Goal: Task Accomplishment & Management: Manage account settings

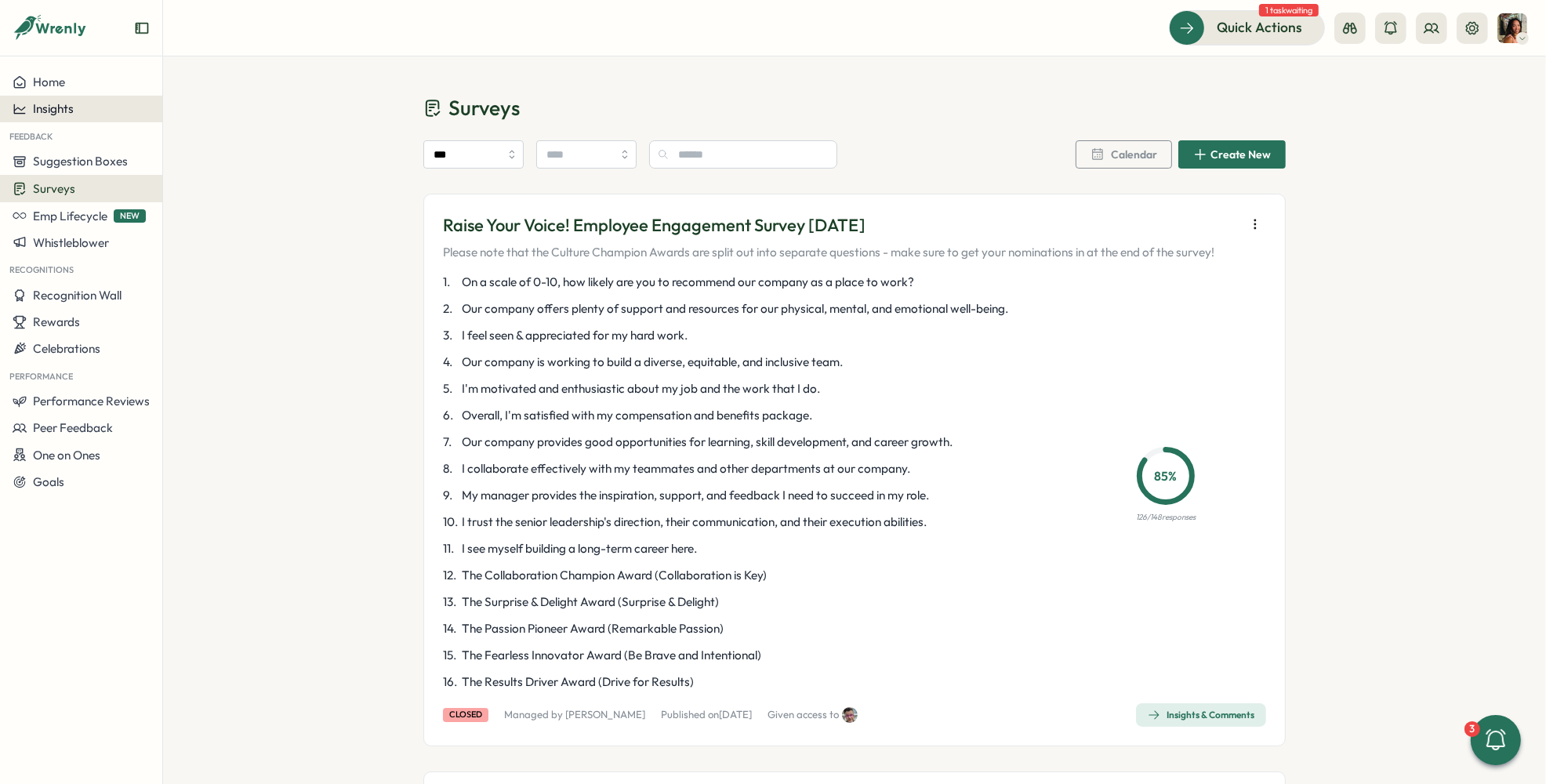
click at [81, 113] on div "Insights" at bounding box center [81, 109] width 138 height 14
click at [36, 398] on span "Performance Reviews" at bounding box center [92, 401] width 117 height 15
click at [226, 360] on div "Reviews" at bounding box center [227, 371] width 134 height 30
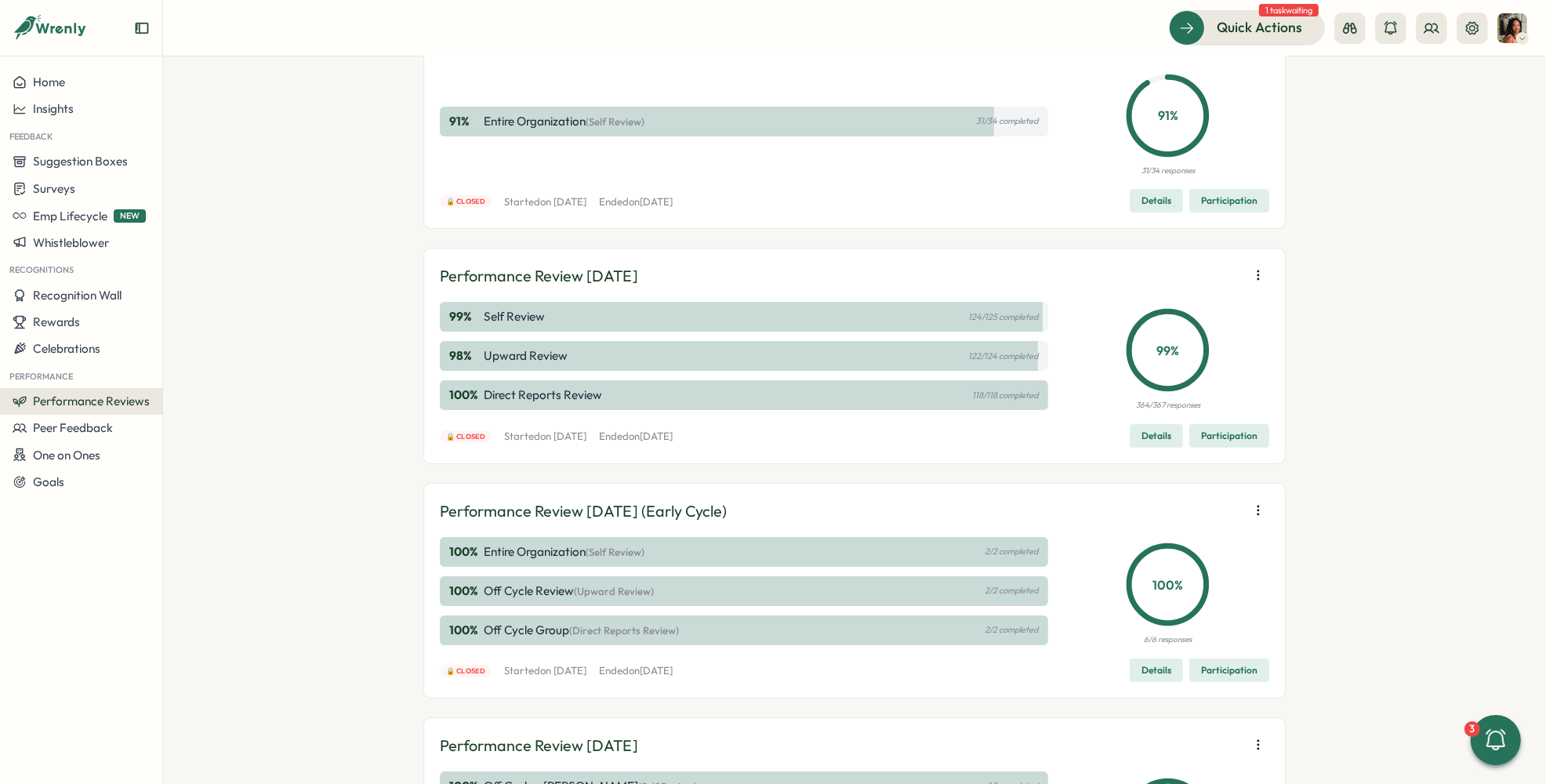
scroll to position [130, 0]
click at [1251, 275] on icon "button" at bounding box center [1259, 273] width 16 height 16
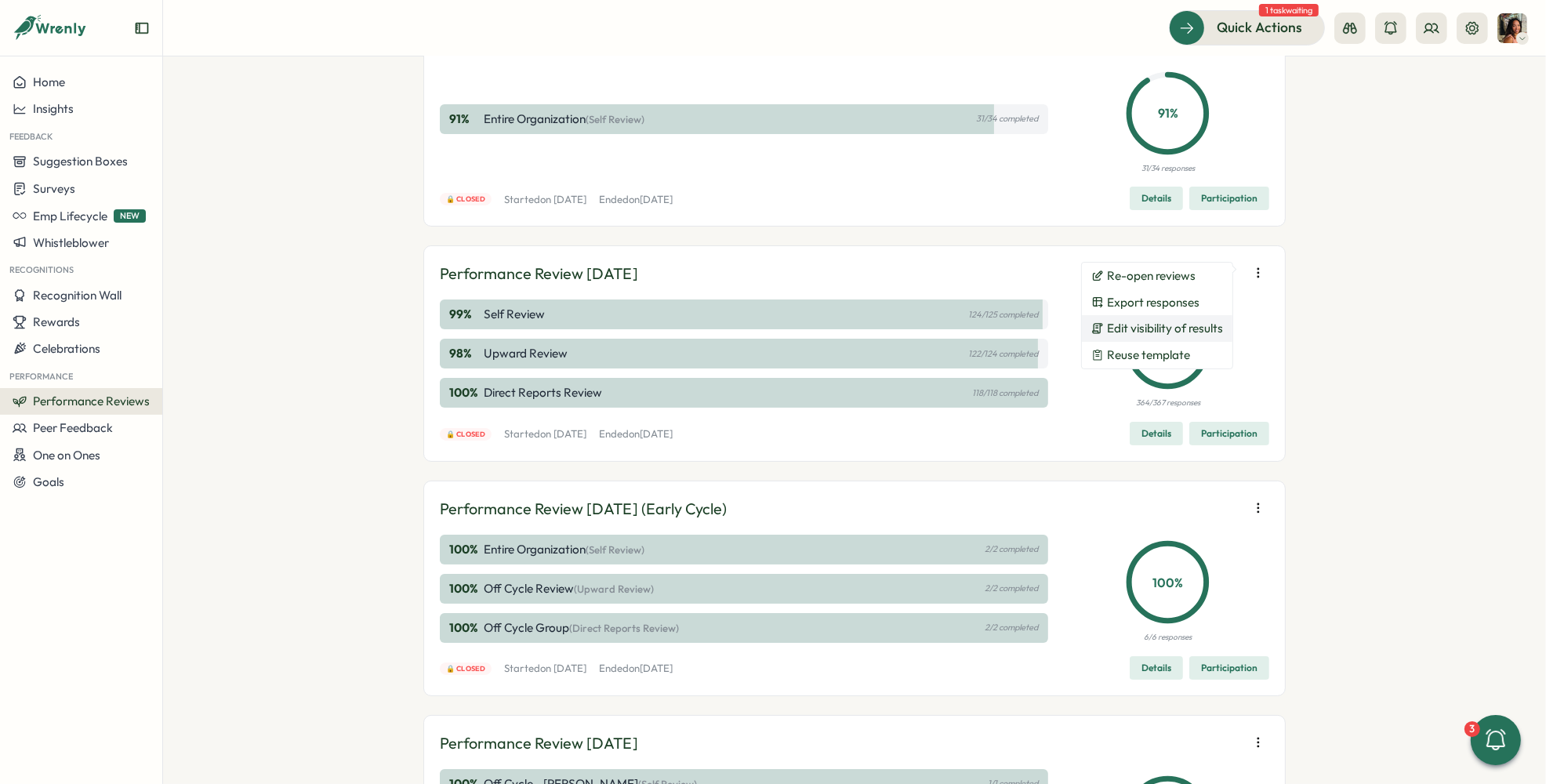
click at [1154, 325] on span "Edit visibility of results" at bounding box center [1165, 329] width 116 height 14
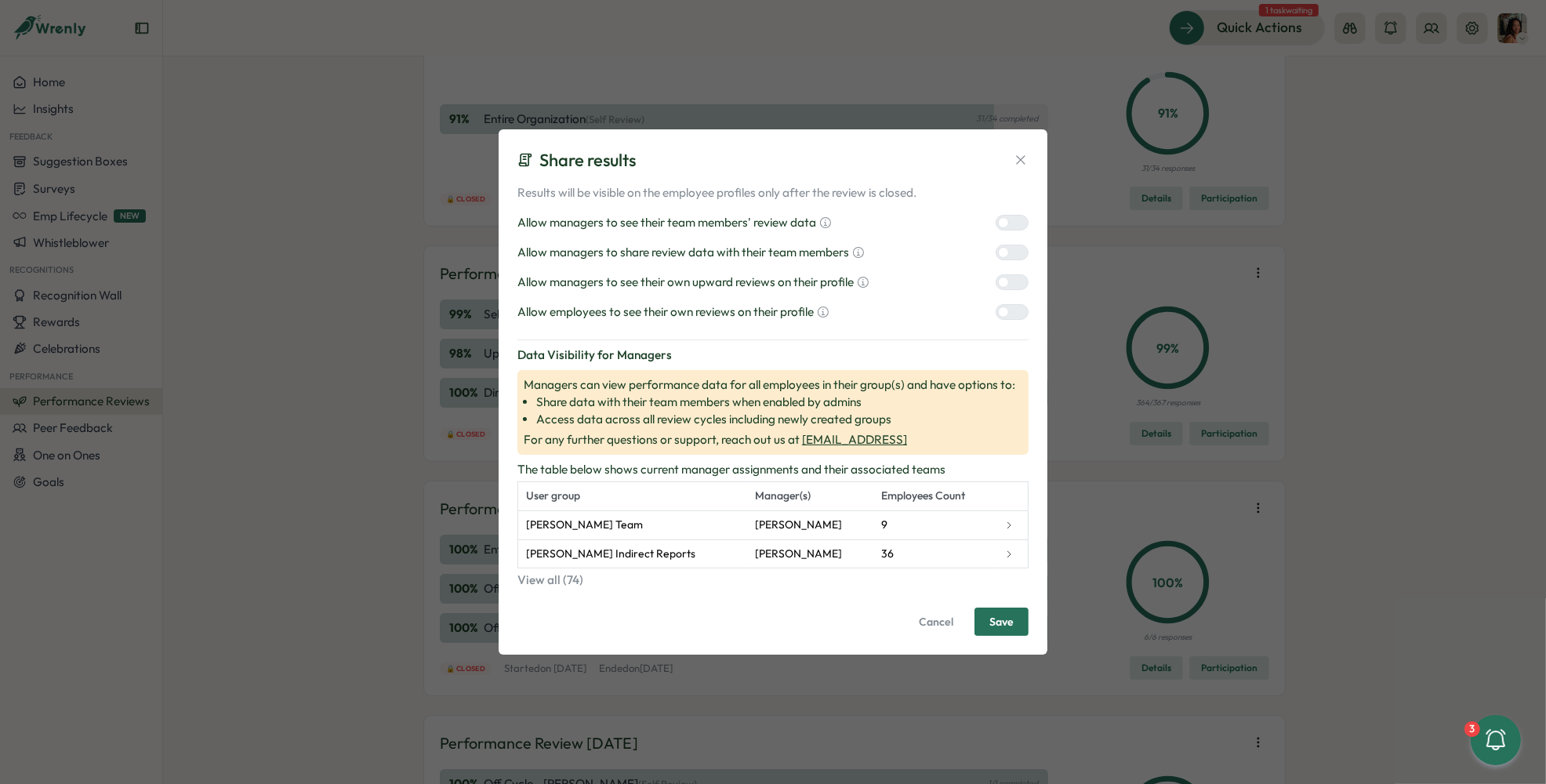
click at [1018, 162] on icon at bounding box center [1020, 159] width 9 height 9
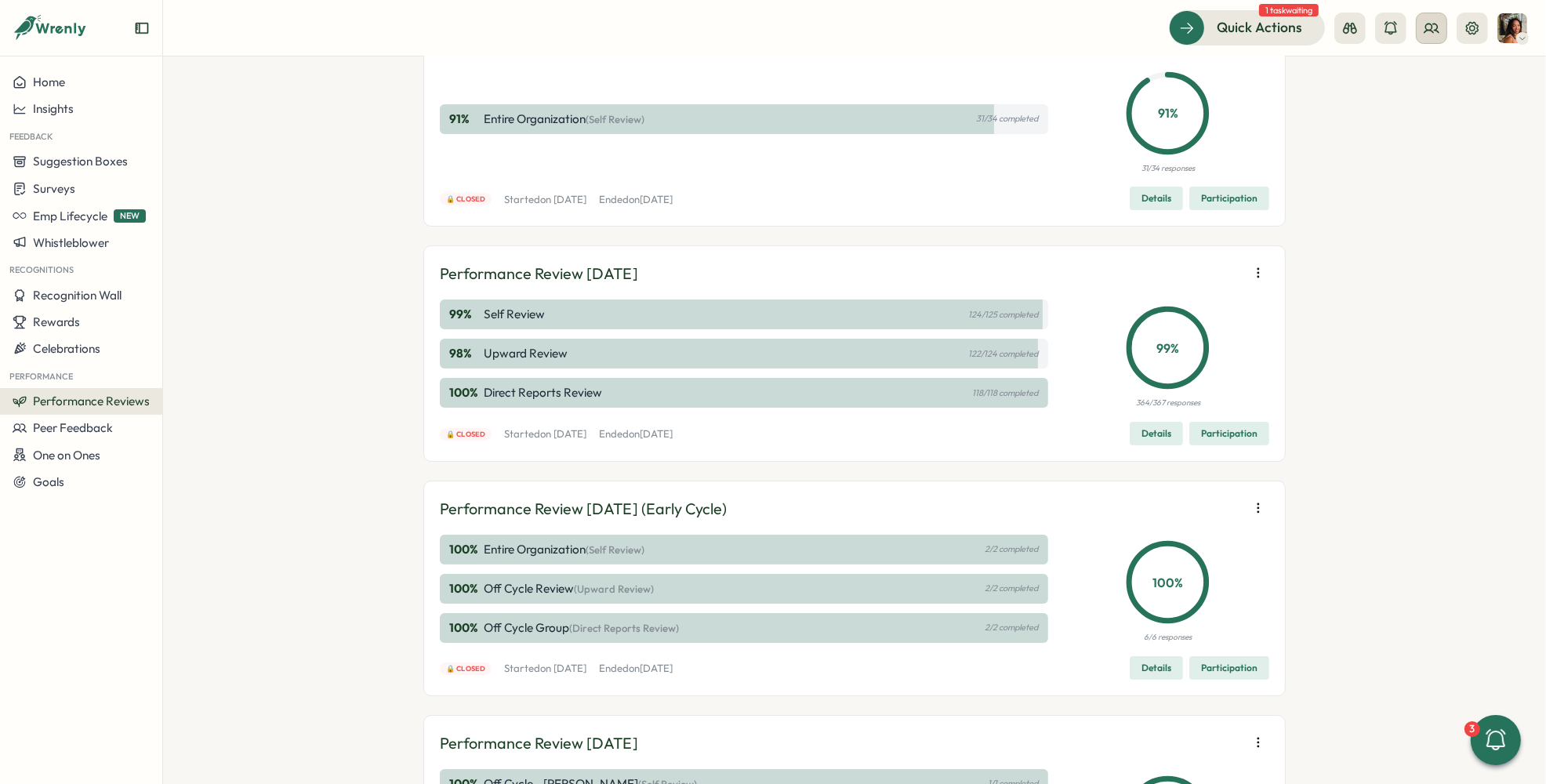
click at [1437, 34] on icon at bounding box center [1432, 28] width 16 height 16
click at [1434, 77] on div "Org Members" at bounding box center [1432, 77] width 99 height 17
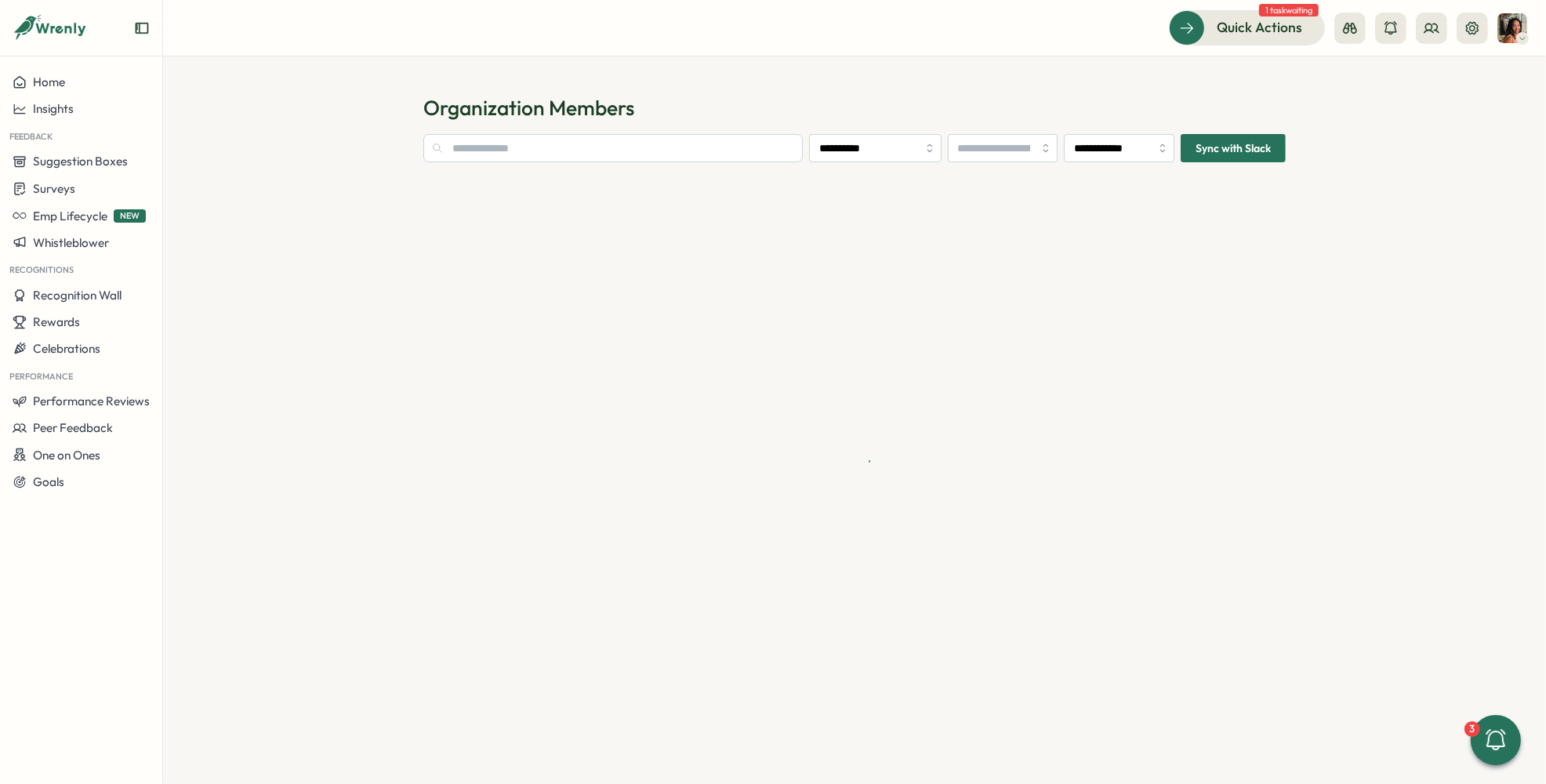
type input "**********"
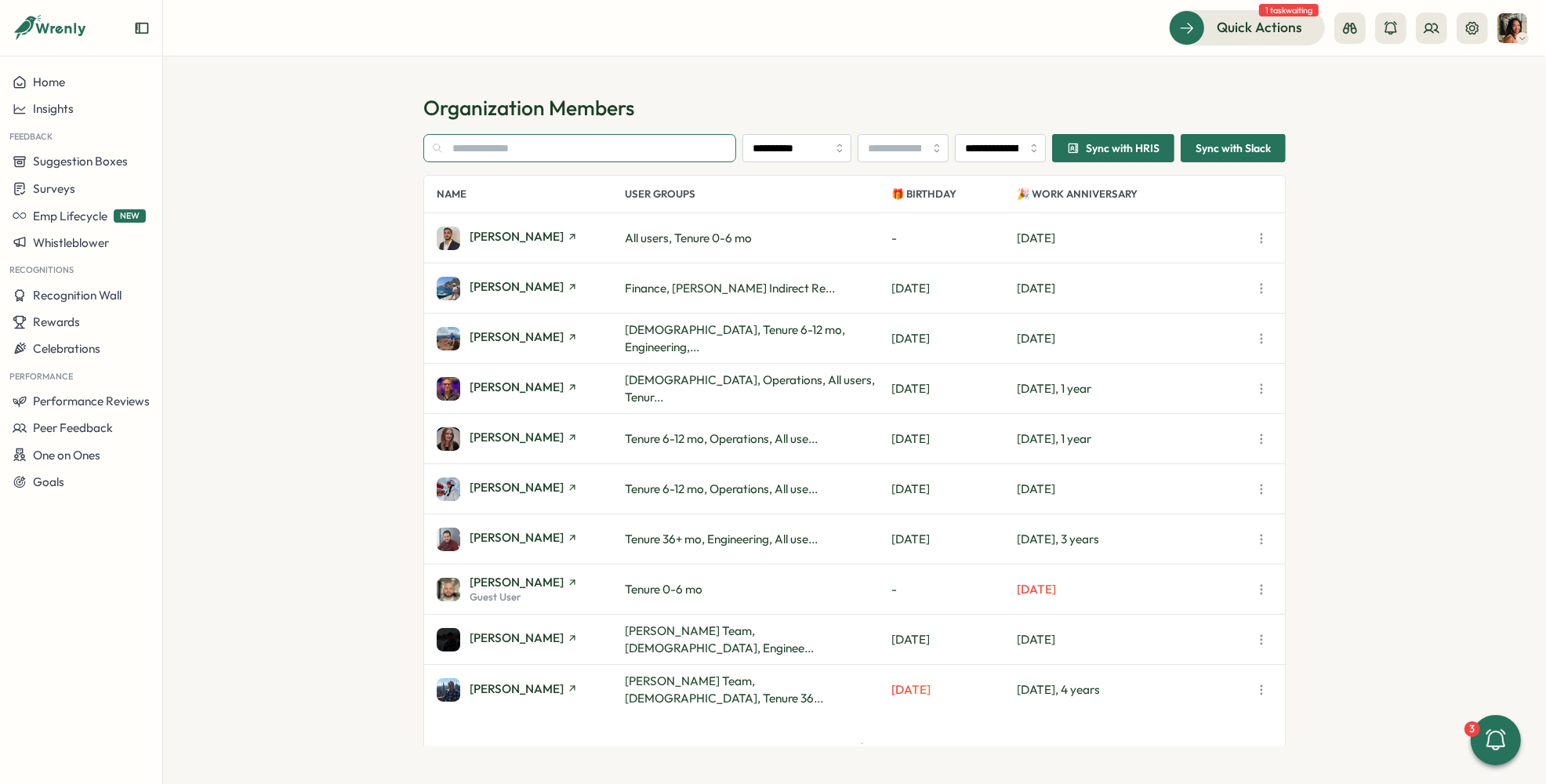
click at [669, 146] on input "text" at bounding box center [580, 149] width 313 height 28
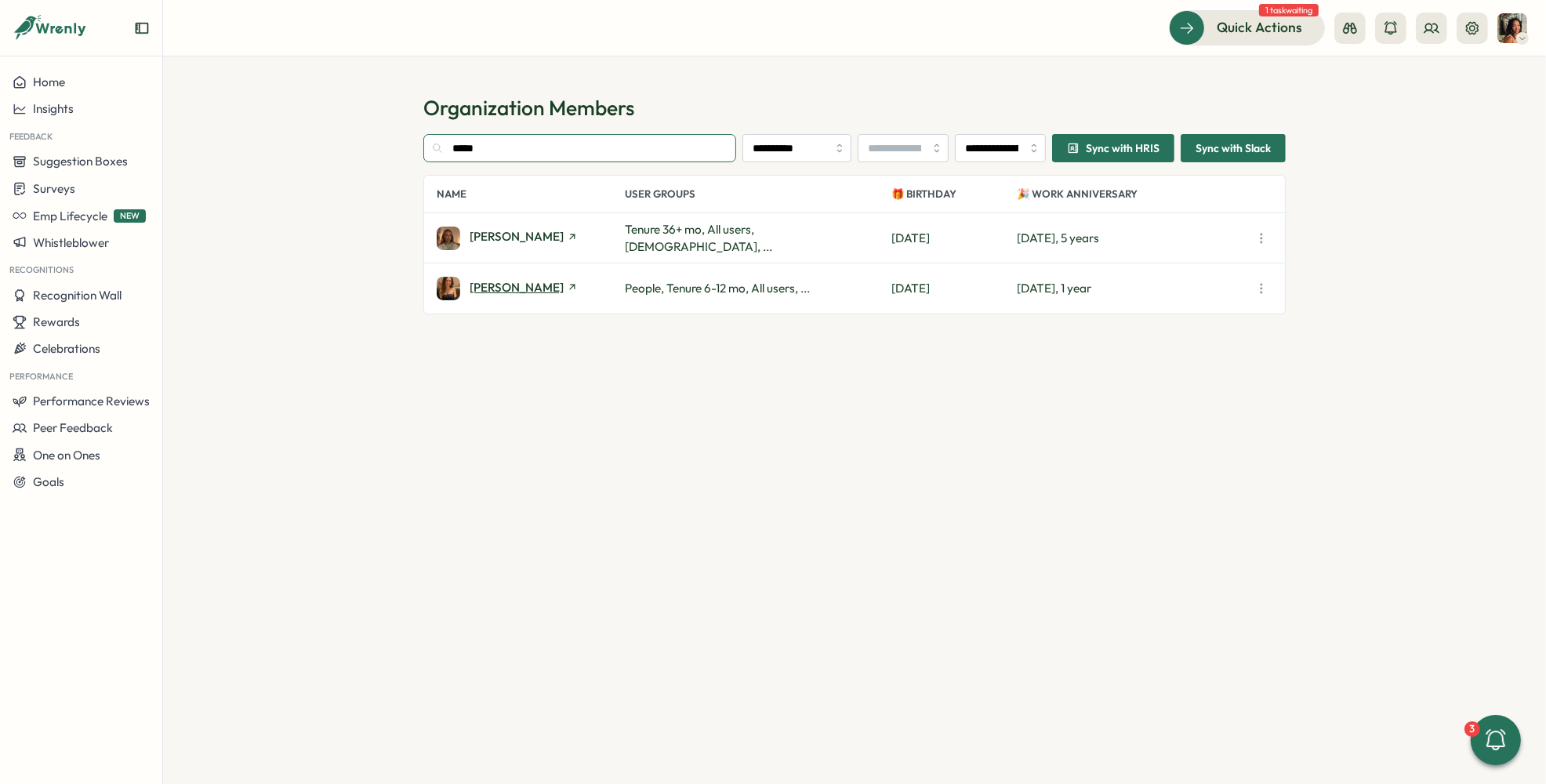
type input "*****"
click at [517, 281] on span "Emily Thompson" at bounding box center [516, 287] width 94 height 12
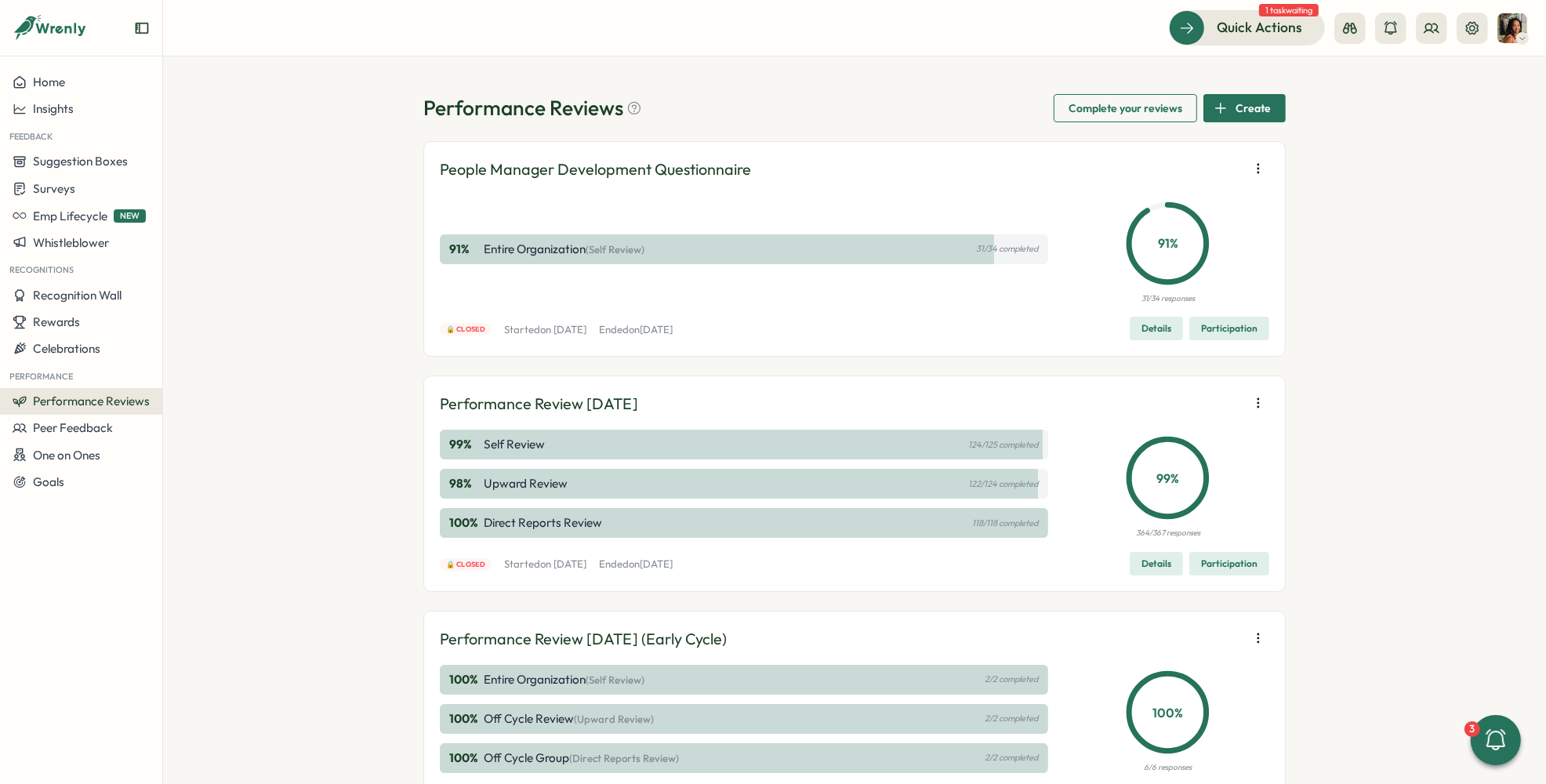
click at [1251, 405] on icon "button" at bounding box center [1259, 403] width 16 height 16
click at [1182, 459] on span "Edit visibility of results" at bounding box center [1165, 459] width 116 height 14
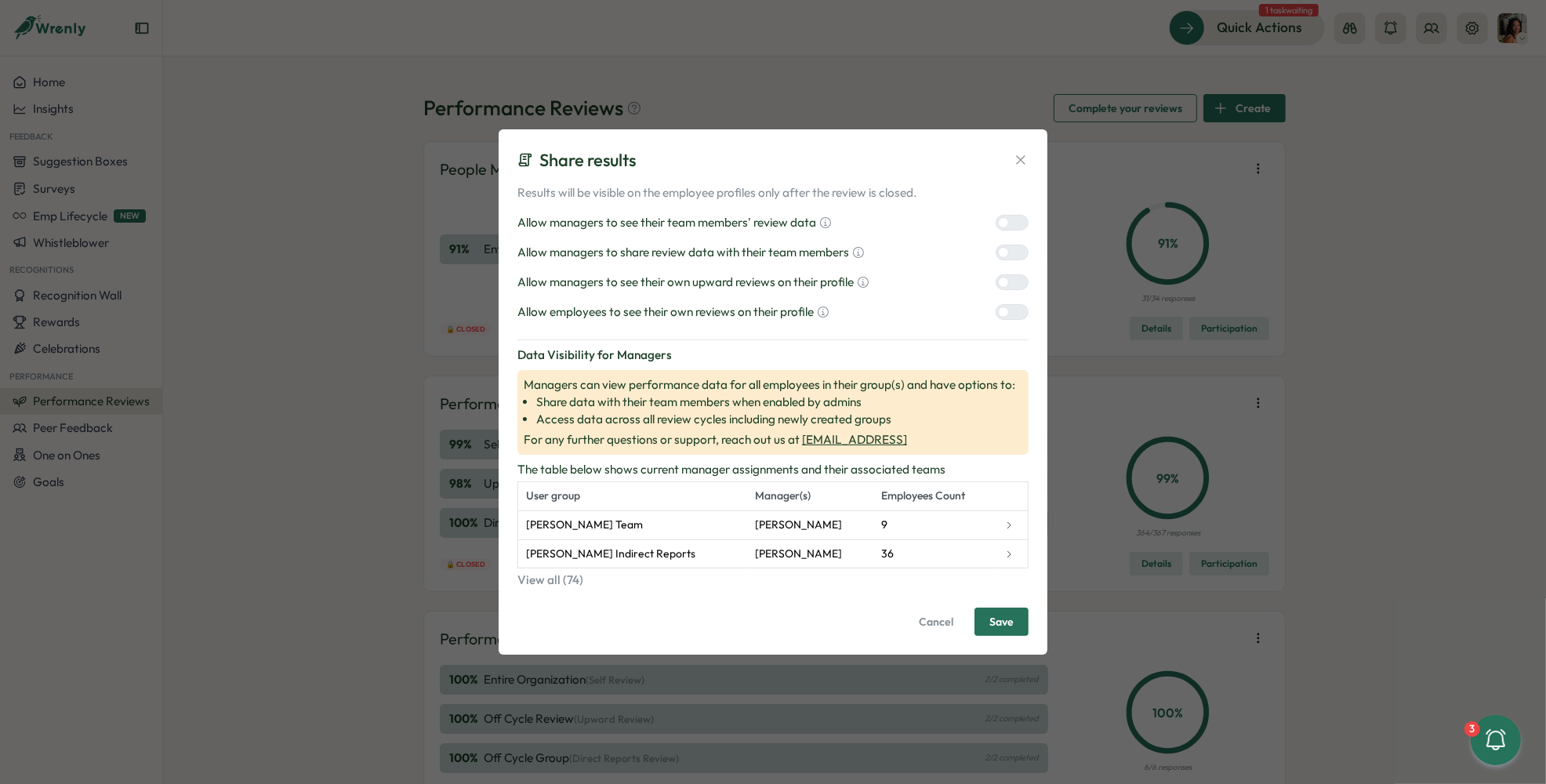
click at [1007, 311] on div at bounding box center [1004, 312] width 11 height 11
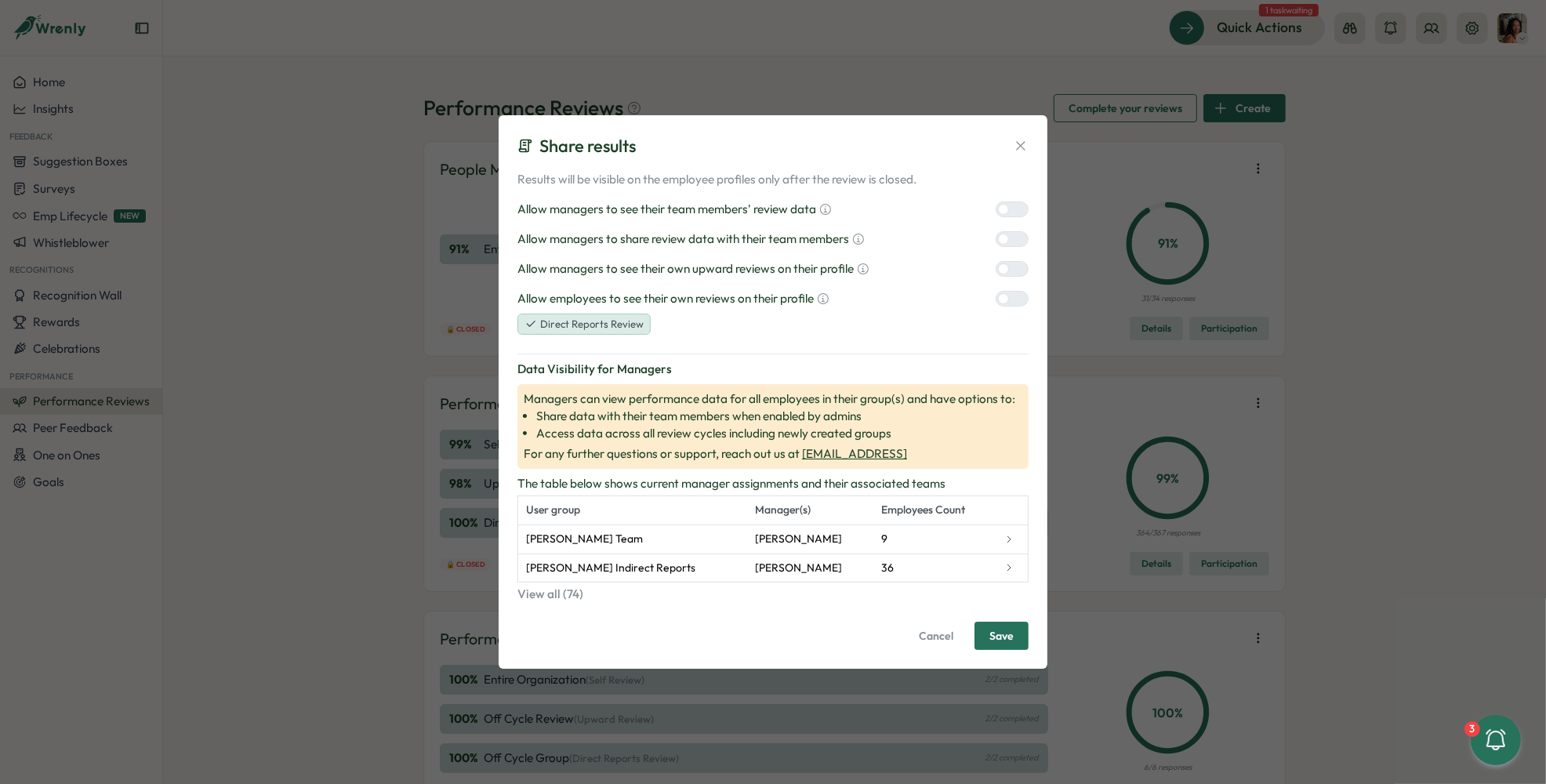
click at [1008, 631] on span "Save" at bounding box center [1001, 635] width 25 height 27
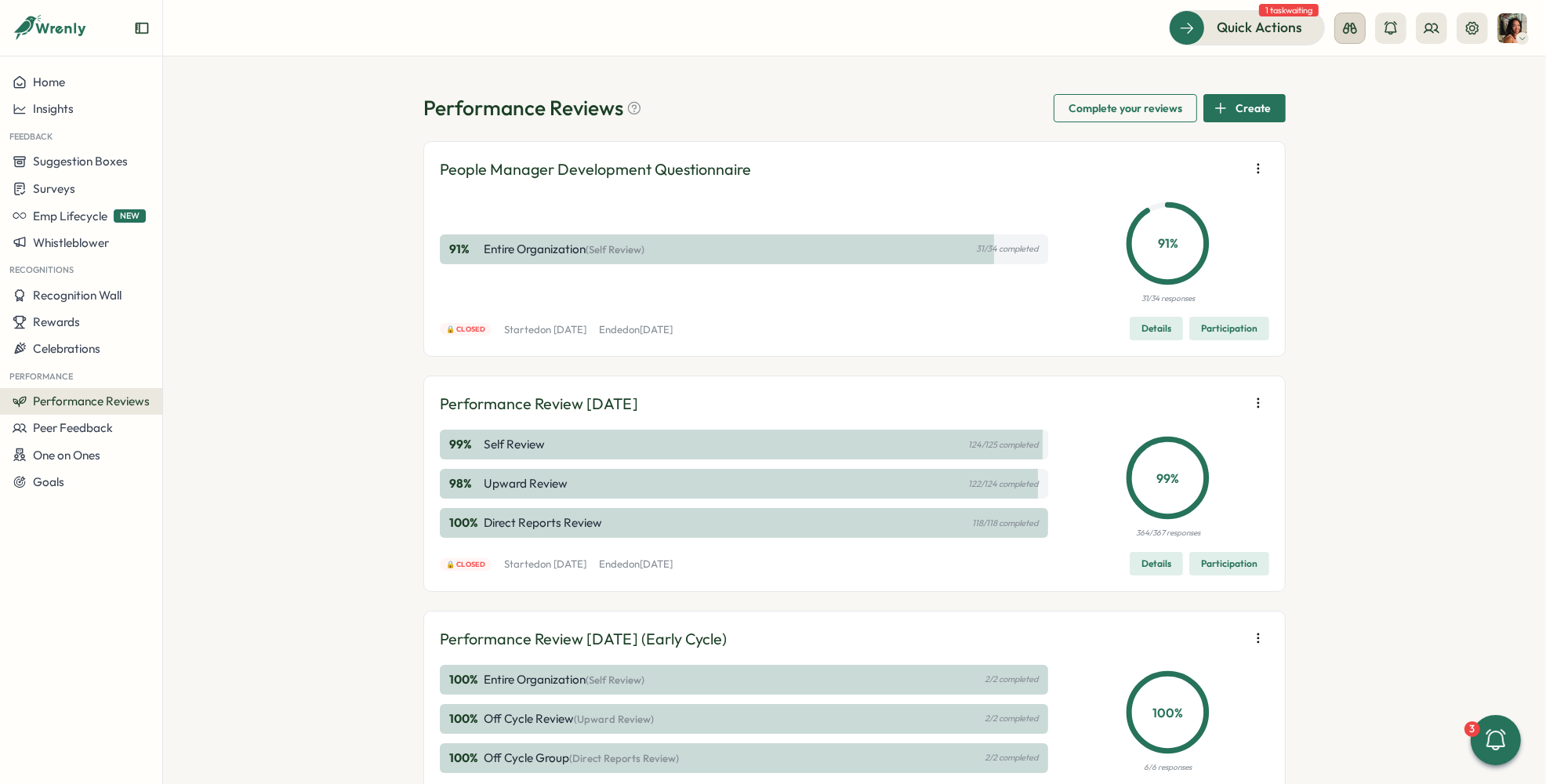
click at [1346, 28] on icon at bounding box center [1351, 28] width 14 height 11
click at [1340, 142] on div "Employee View" at bounding box center [1350, 144] width 107 height 17
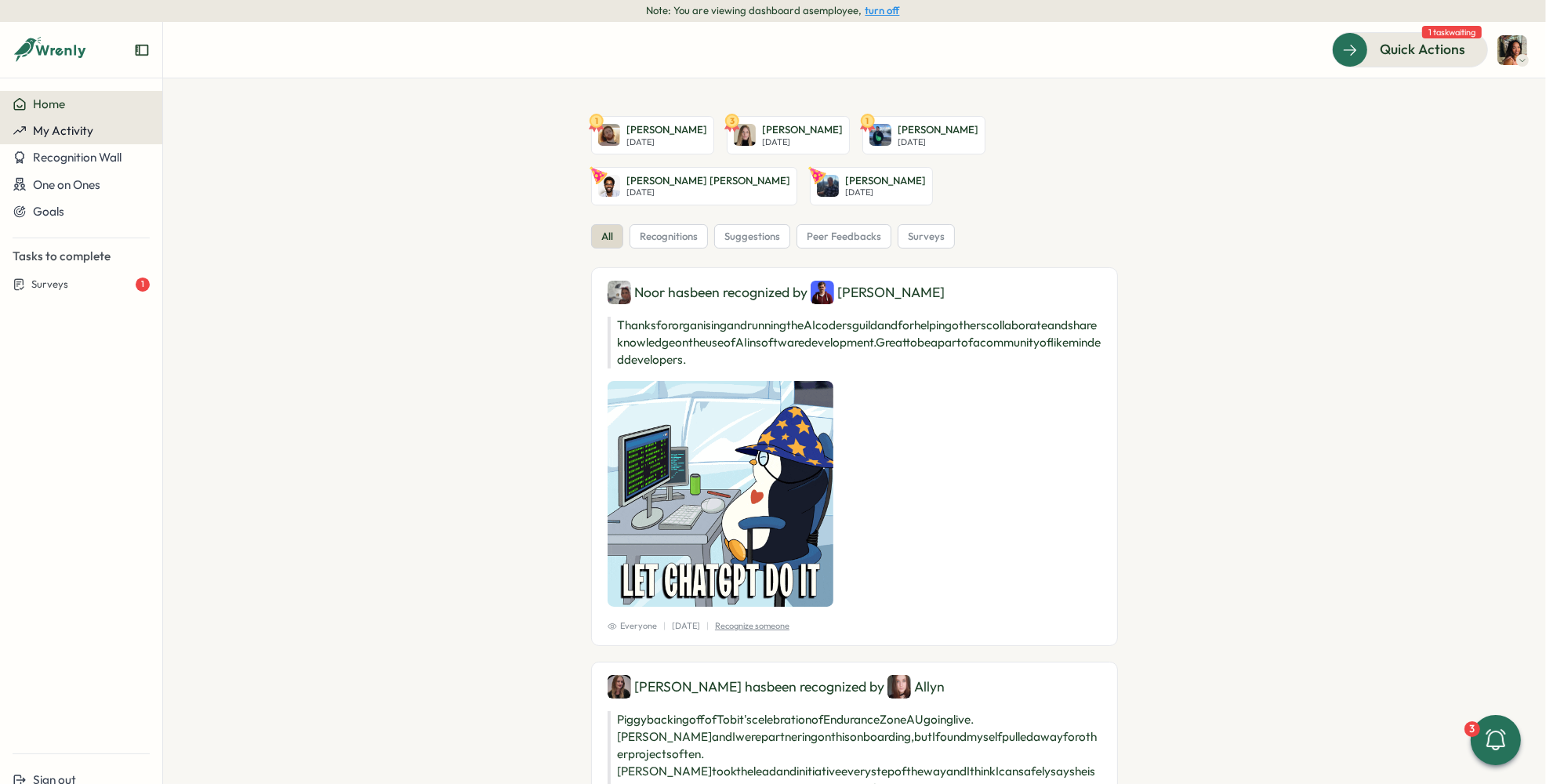
click at [77, 125] on span "My Activity" at bounding box center [63, 130] width 60 height 15
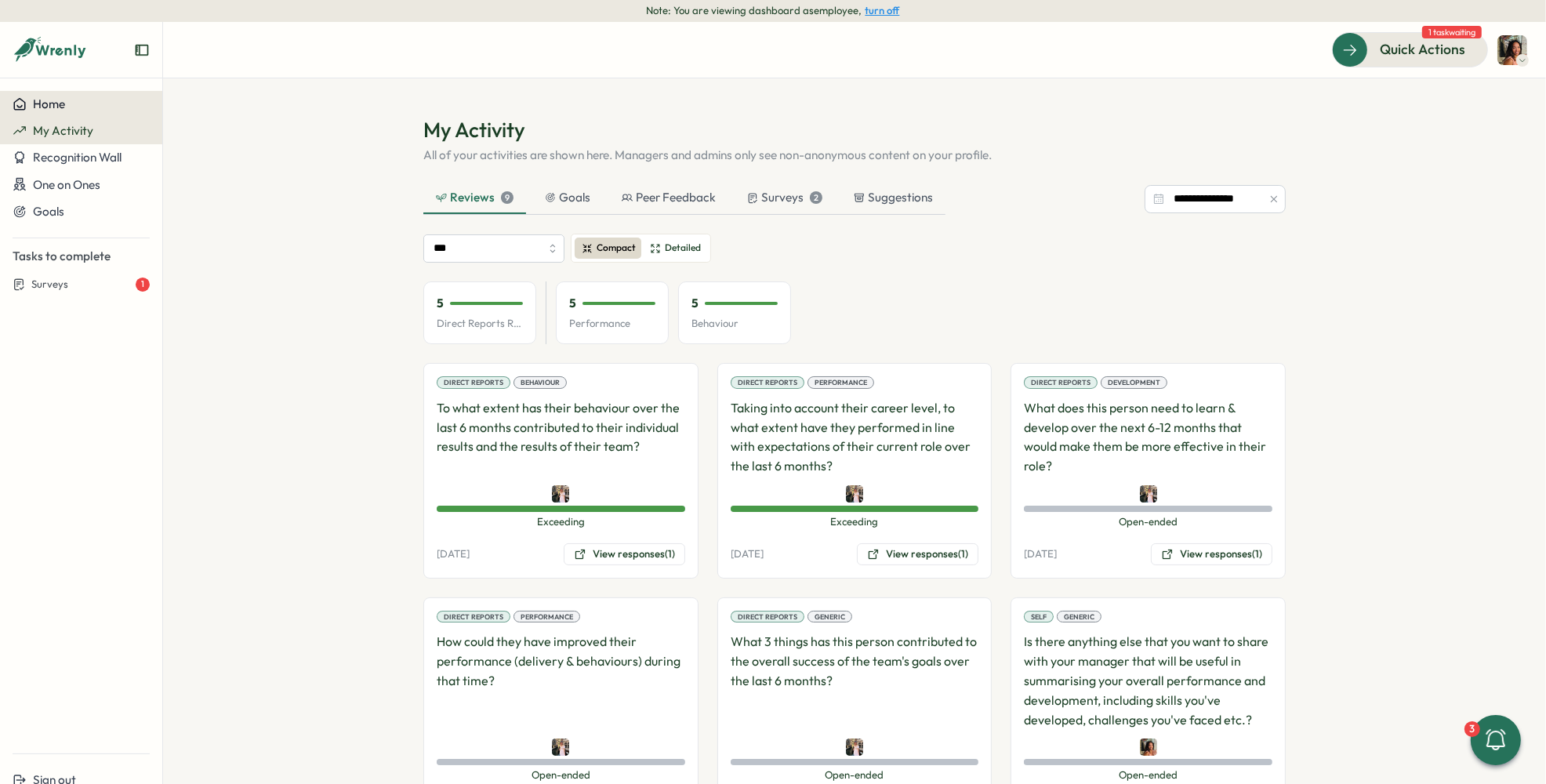
click at [69, 107] on div "Home" at bounding box center [81, 104] width 138 height 14
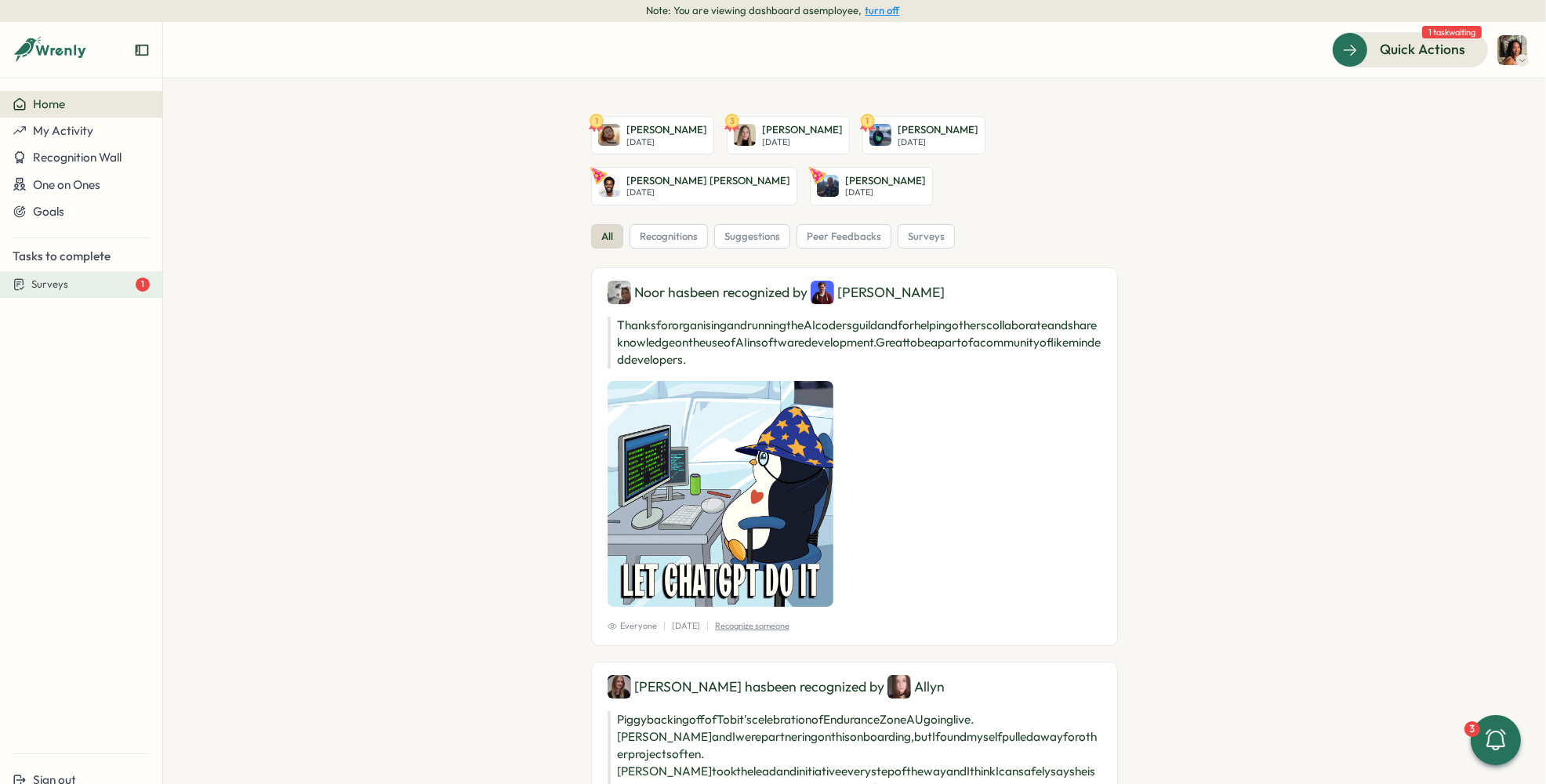
click at [85, 279] on div "Surveys 1" at bounding box center [91, 285] width 119 height 14
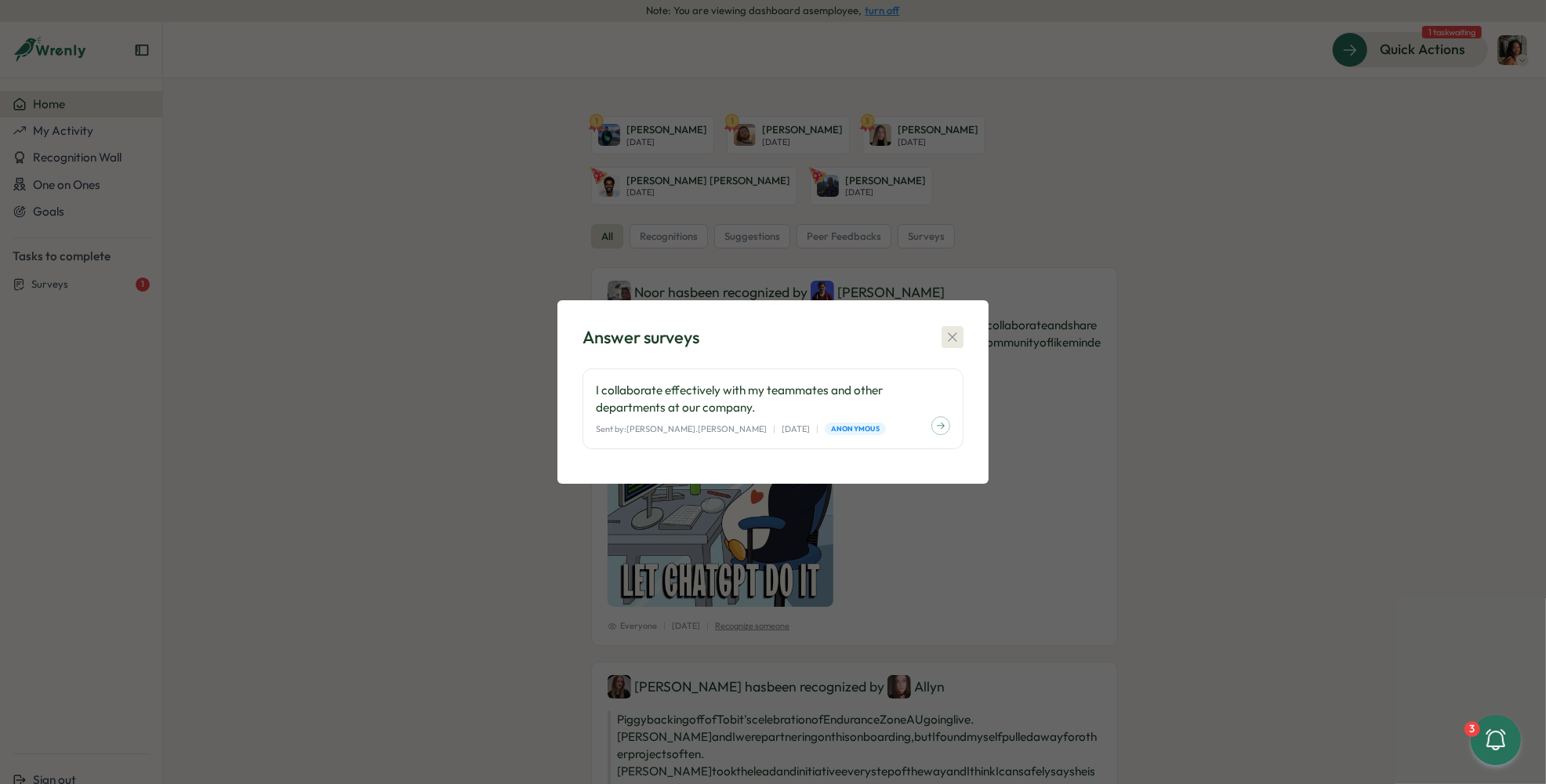
click at [955, 331] on icon "button" at bounding box center [953, 337] width 16 height 16
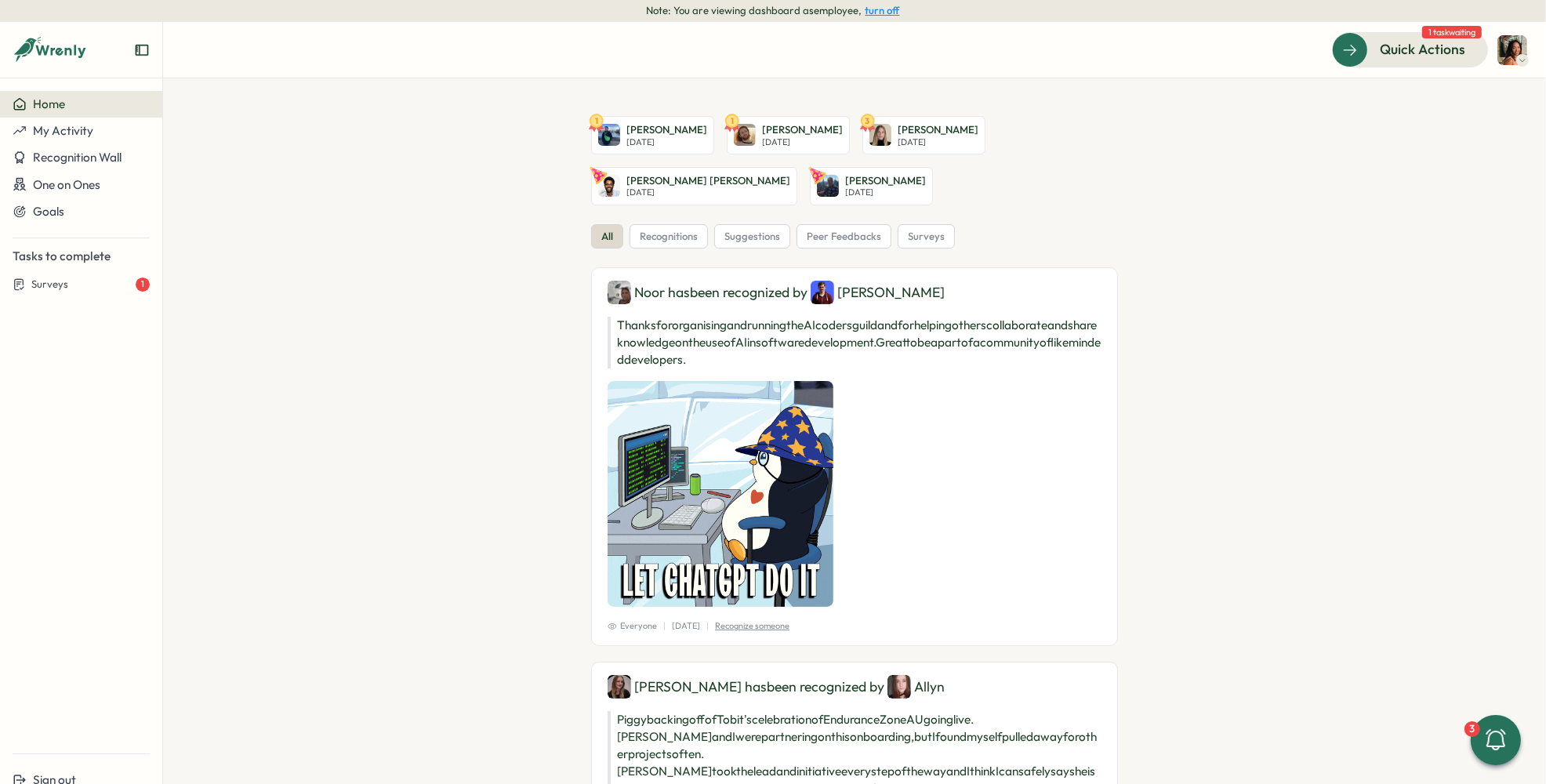
click at [78, 104] on div "Home" at bounding box center [81, 104] width 138 height 14
click at [68, 138] on span "My Activity" at bounding box center [63, 130] width 60 height 15
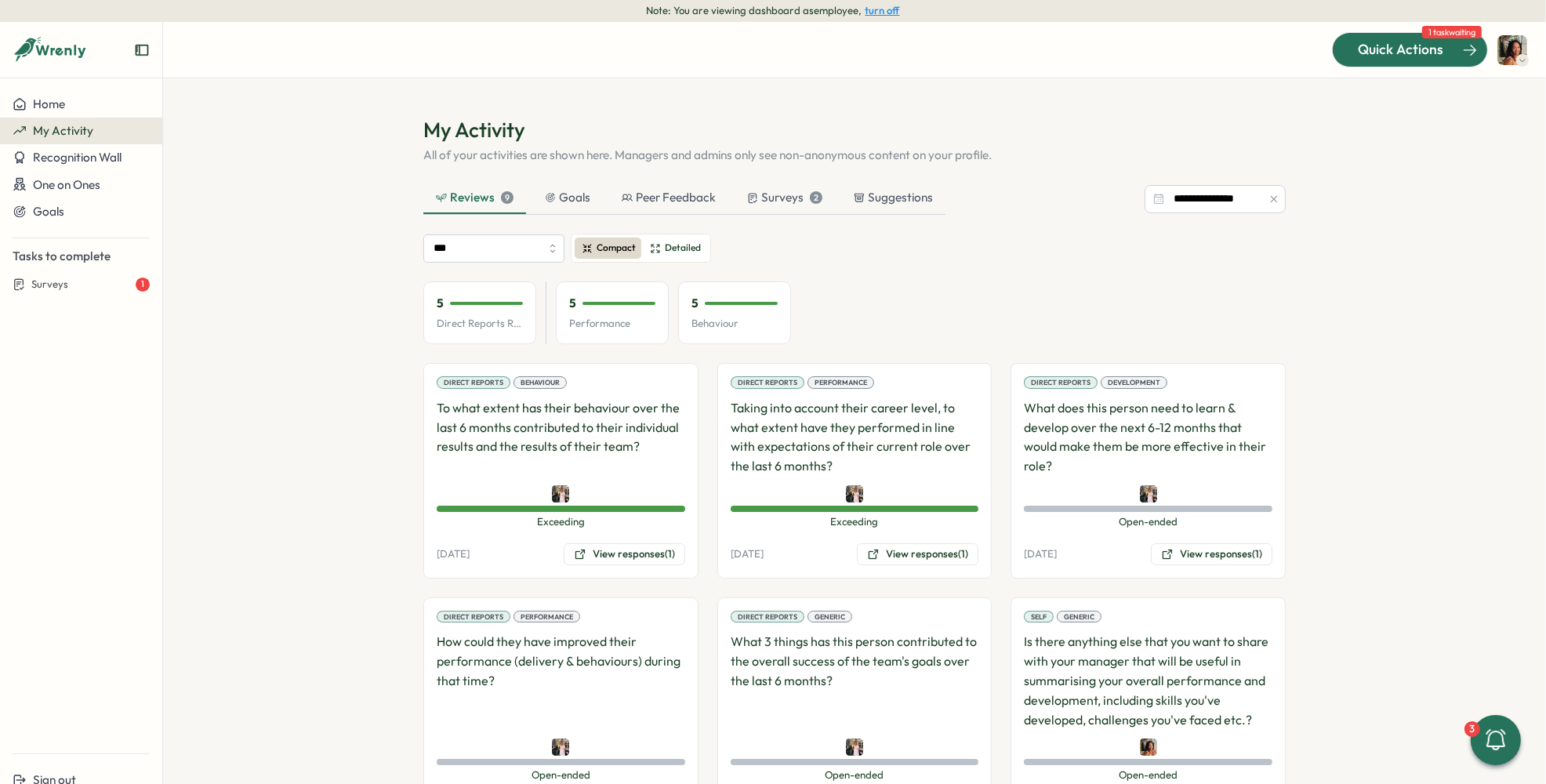
click at [1392, 45] on span "Quick Actions" at bounding box center [1400, 50] width 85 height 21
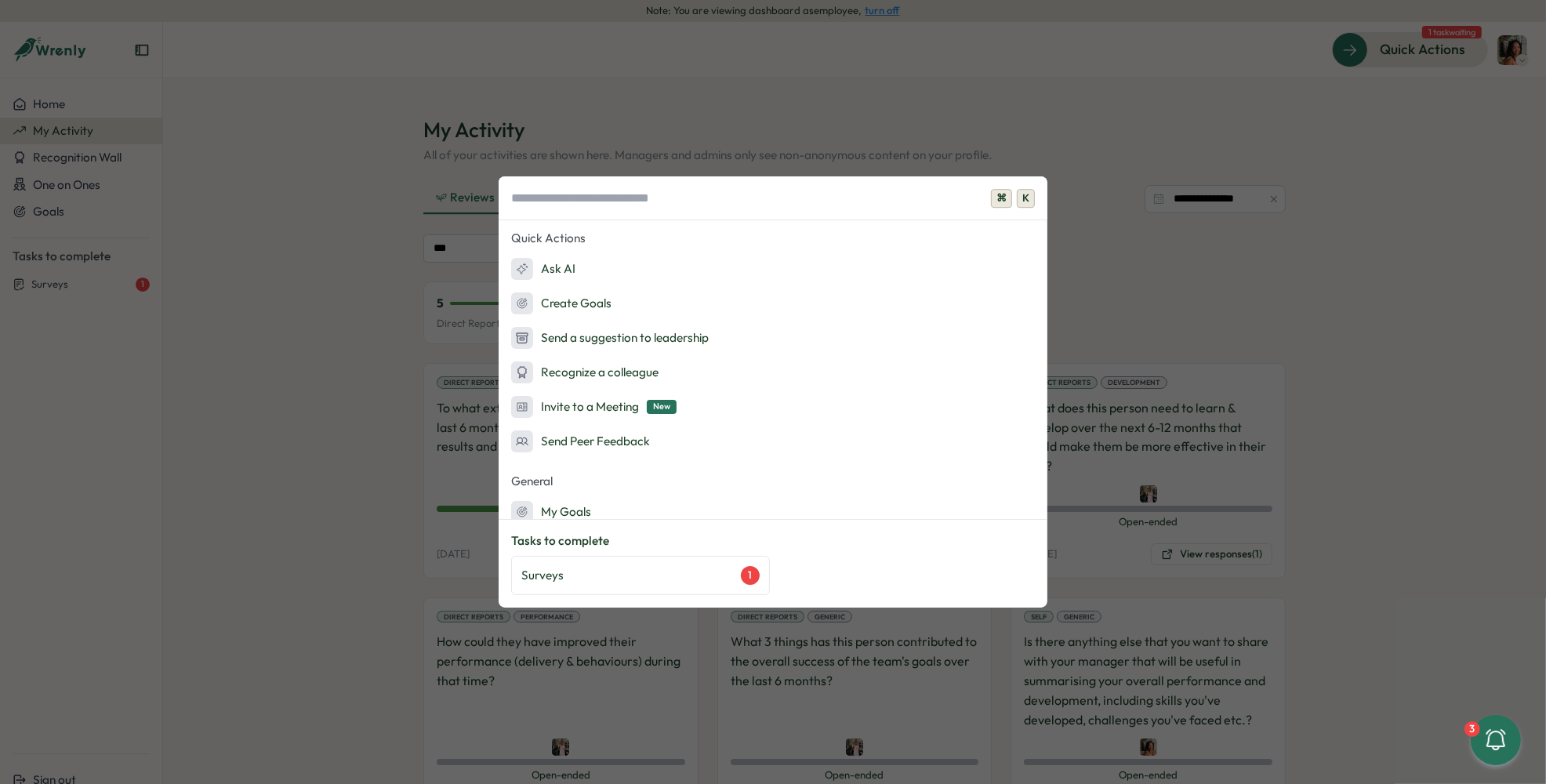
click at [1105, 81] on div "⌘ K Quick Actions Ask AI Create Goals Send a suggestion to leadership Recognize…" at bounding box center [773, 392] width 1546 height 784
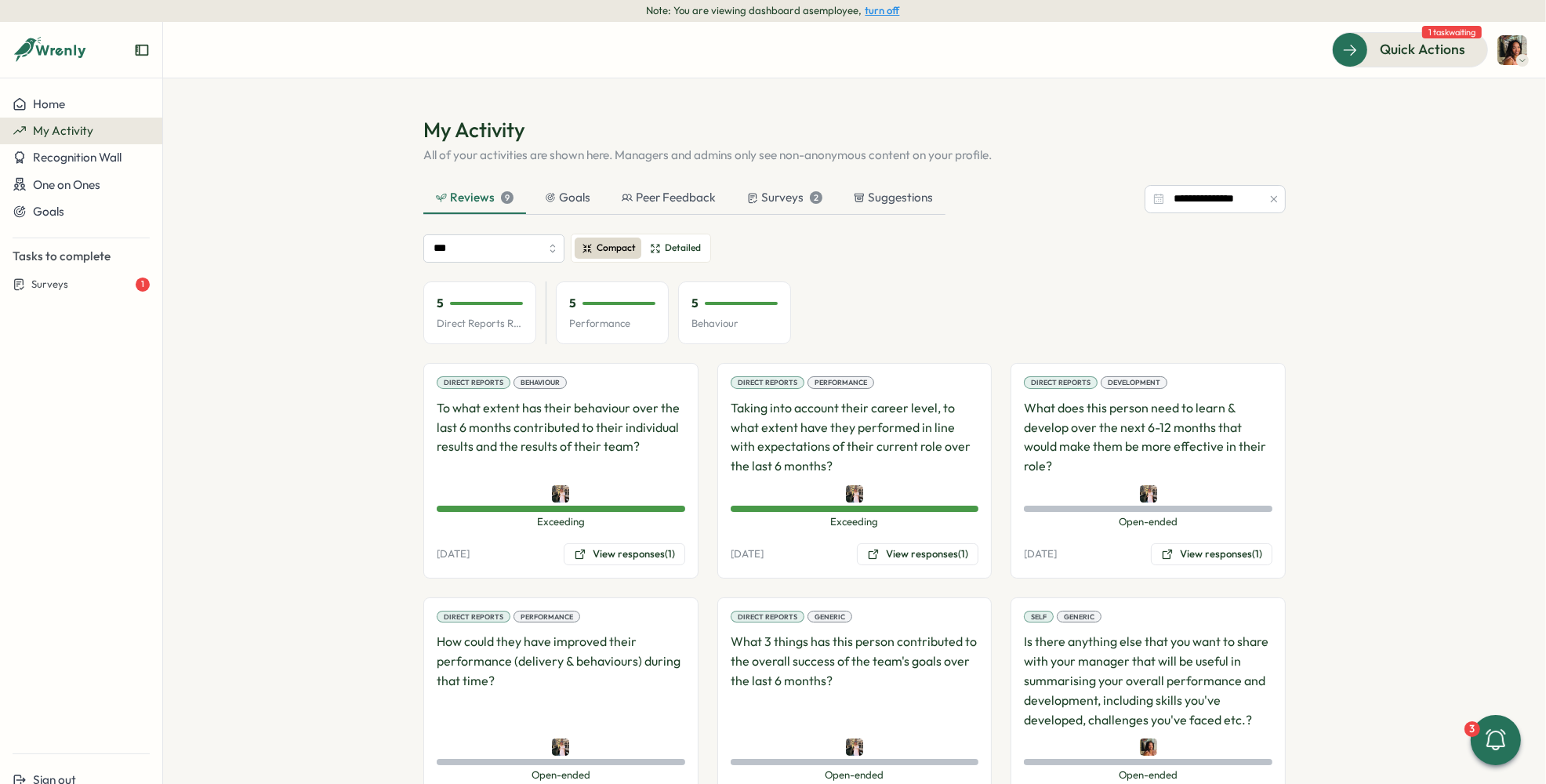
click at [1516, 41] on img at bounding box center [1513, 51] width 30 height 30
click at [59, 53] on icon at bounding box center [62, 51] width 51 height 13
click at [885, 8] on button "turn off" at bounding box center [883, 10] width 35 height 12
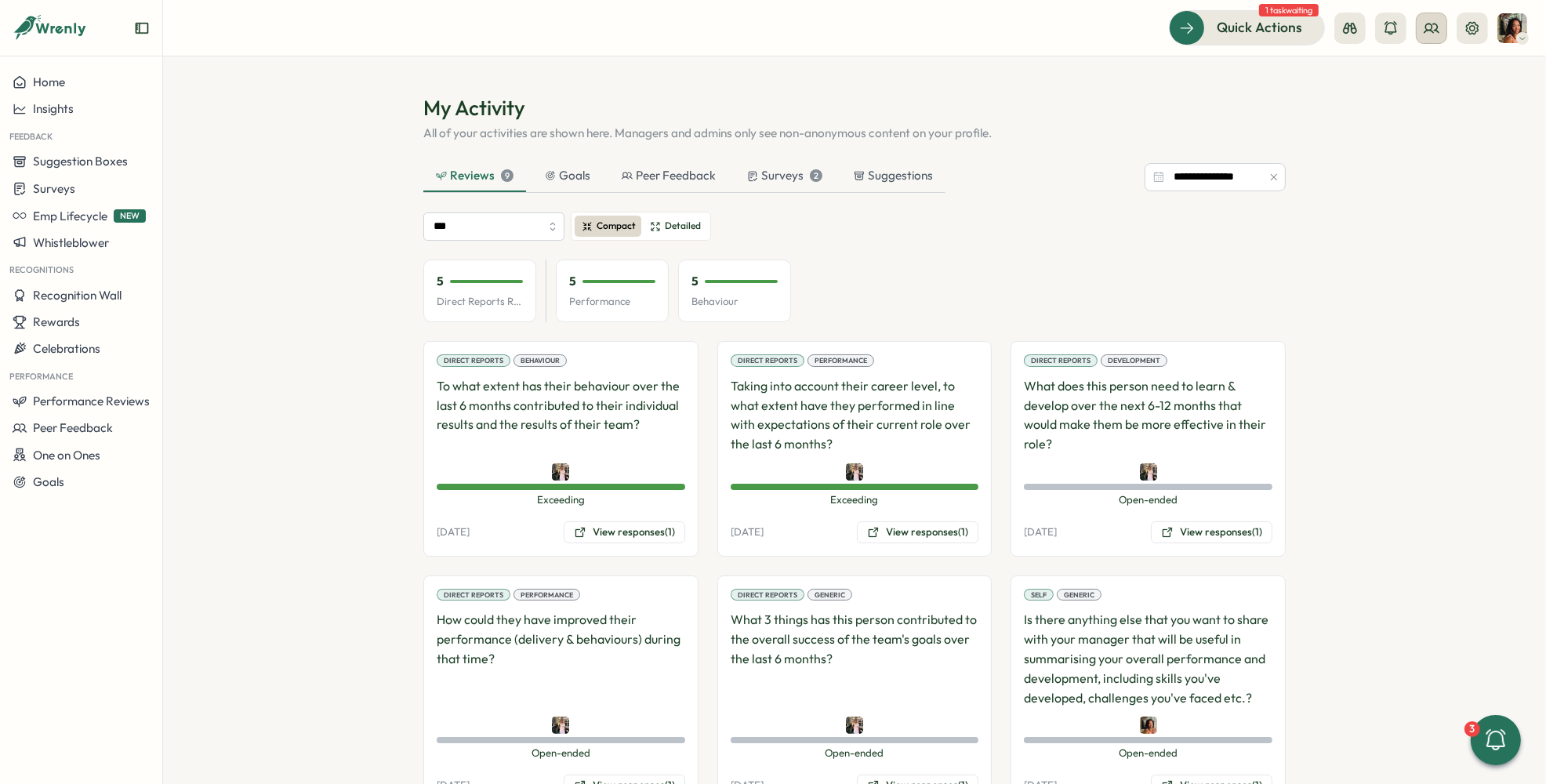
click at [1418, 24] on button at bounding box center [1432, 28] width 32 height 32
click at [1408, 60] on div "Org Members User Groups User Activities" at bounding box center [1432, 107] width 144 height 110
click at [1408, 69] on div "Org Members" at bounding box center [1432, 77] width 99 height 17
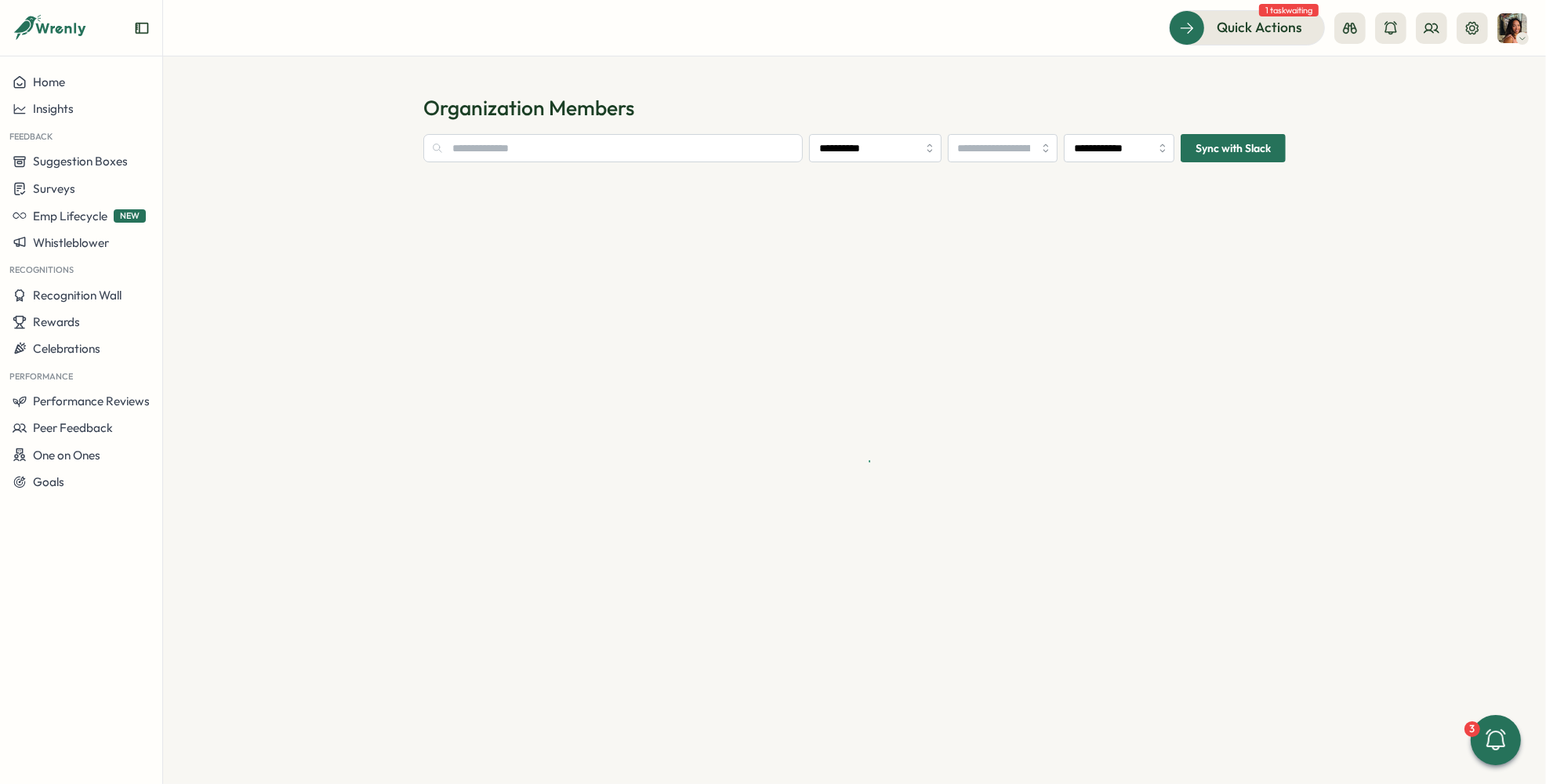
type input "**********"
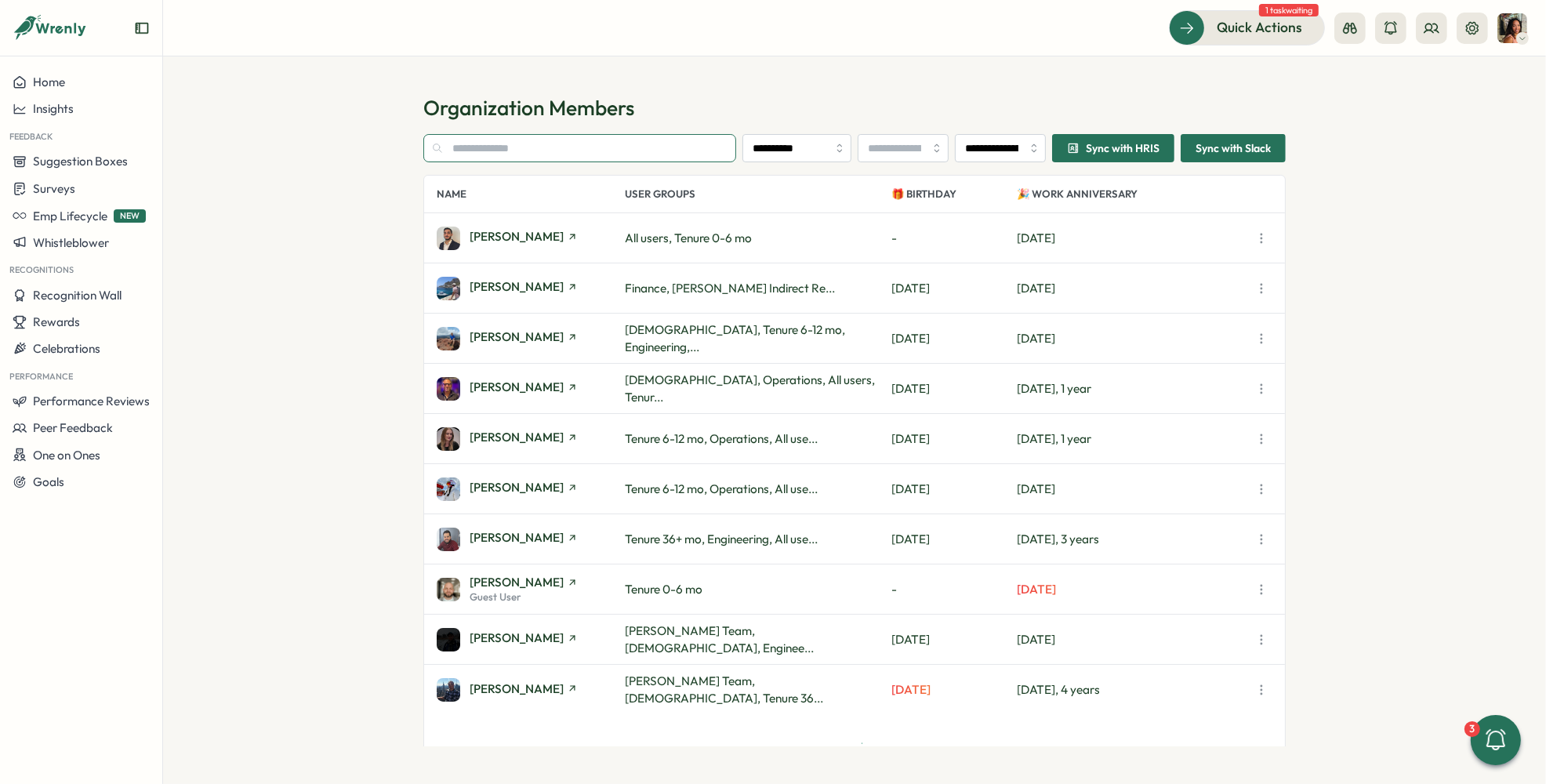
click at [552, 153] on input "text" at bounding box center [580, 149] width 313 height 28
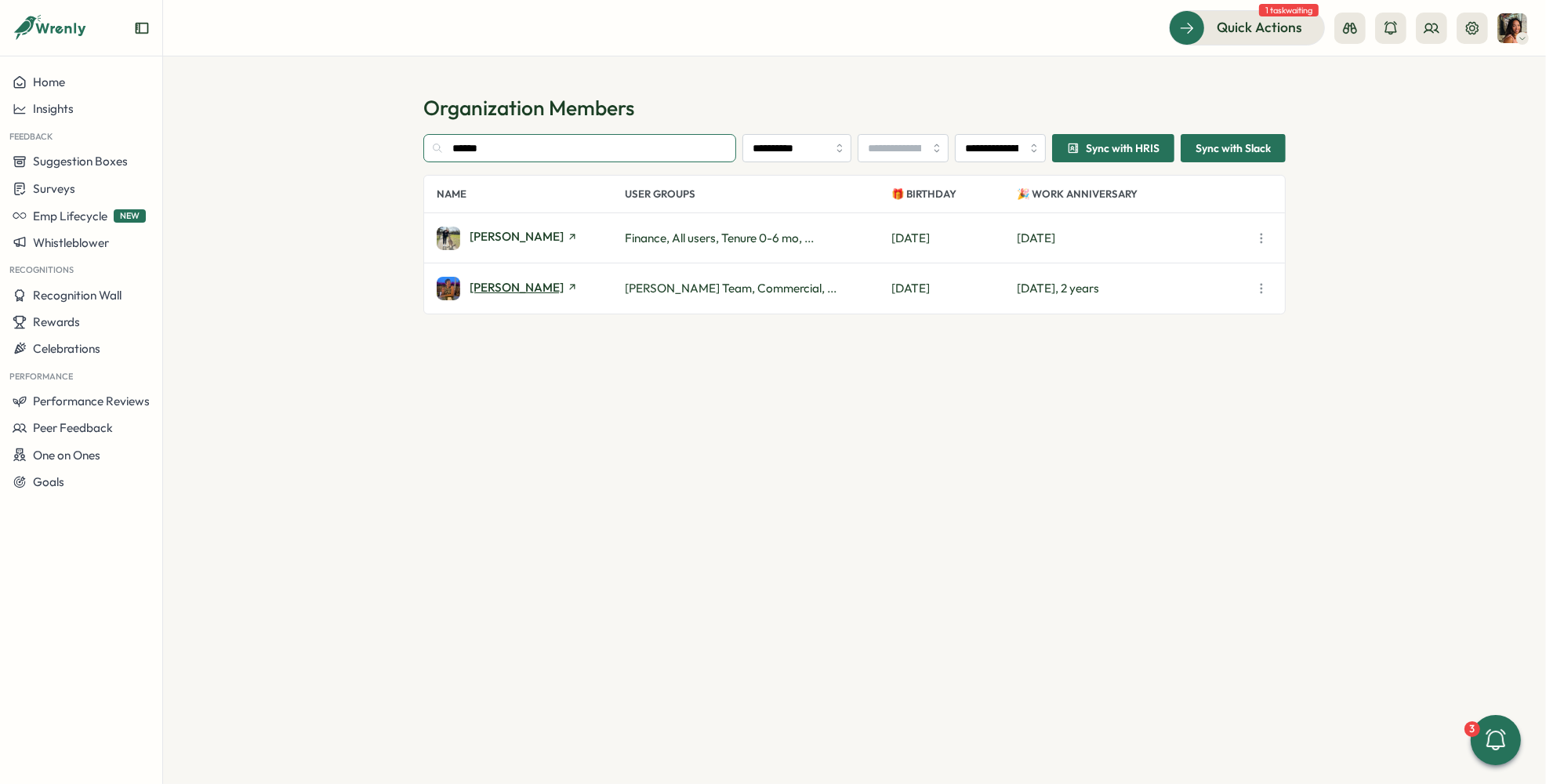
type input "******"
click at [516, 281] on span "Nicole Stanaland" at bounding box center [516, 287] width 94 height 12
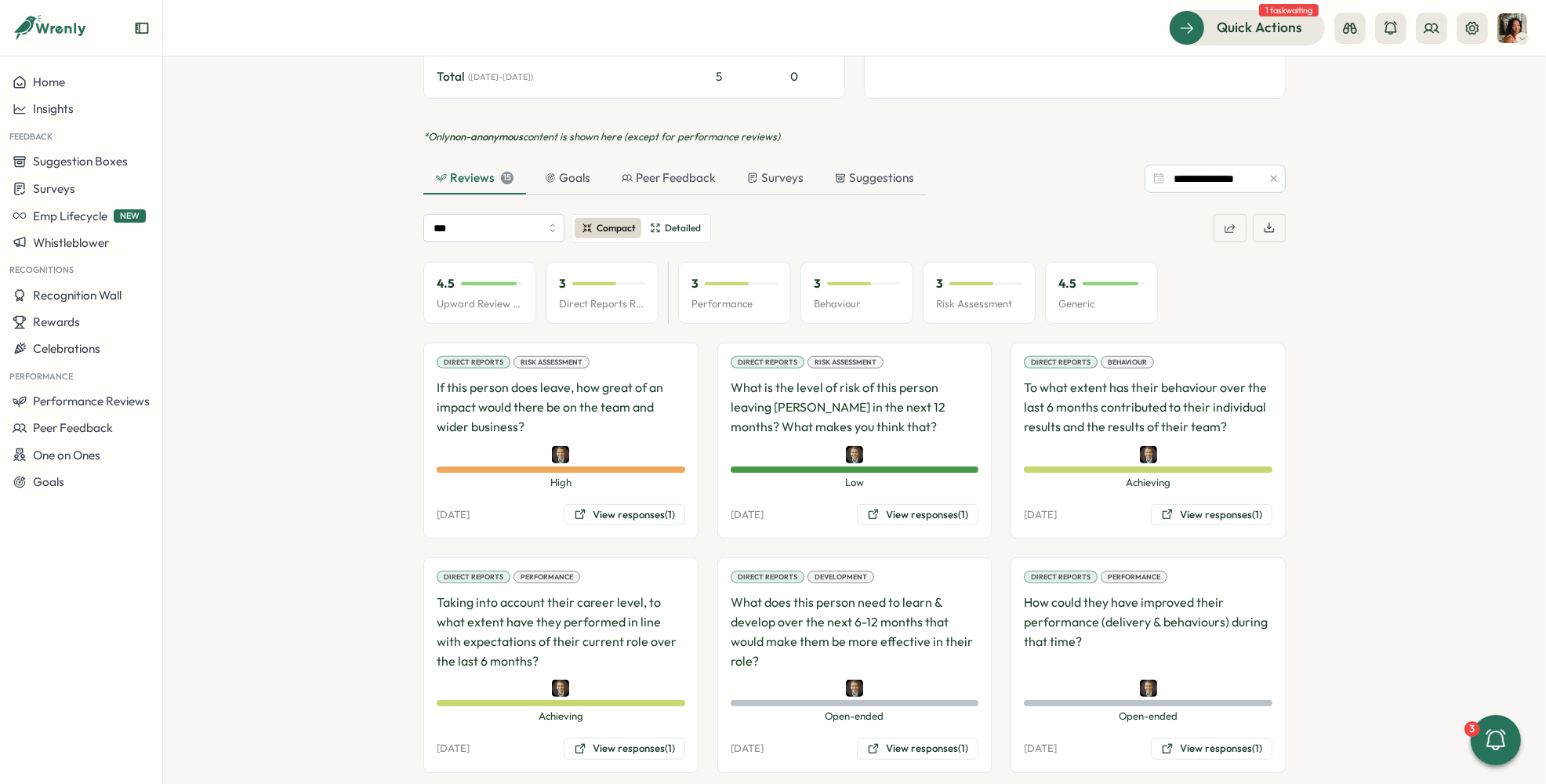
scroll to position [835, 0]
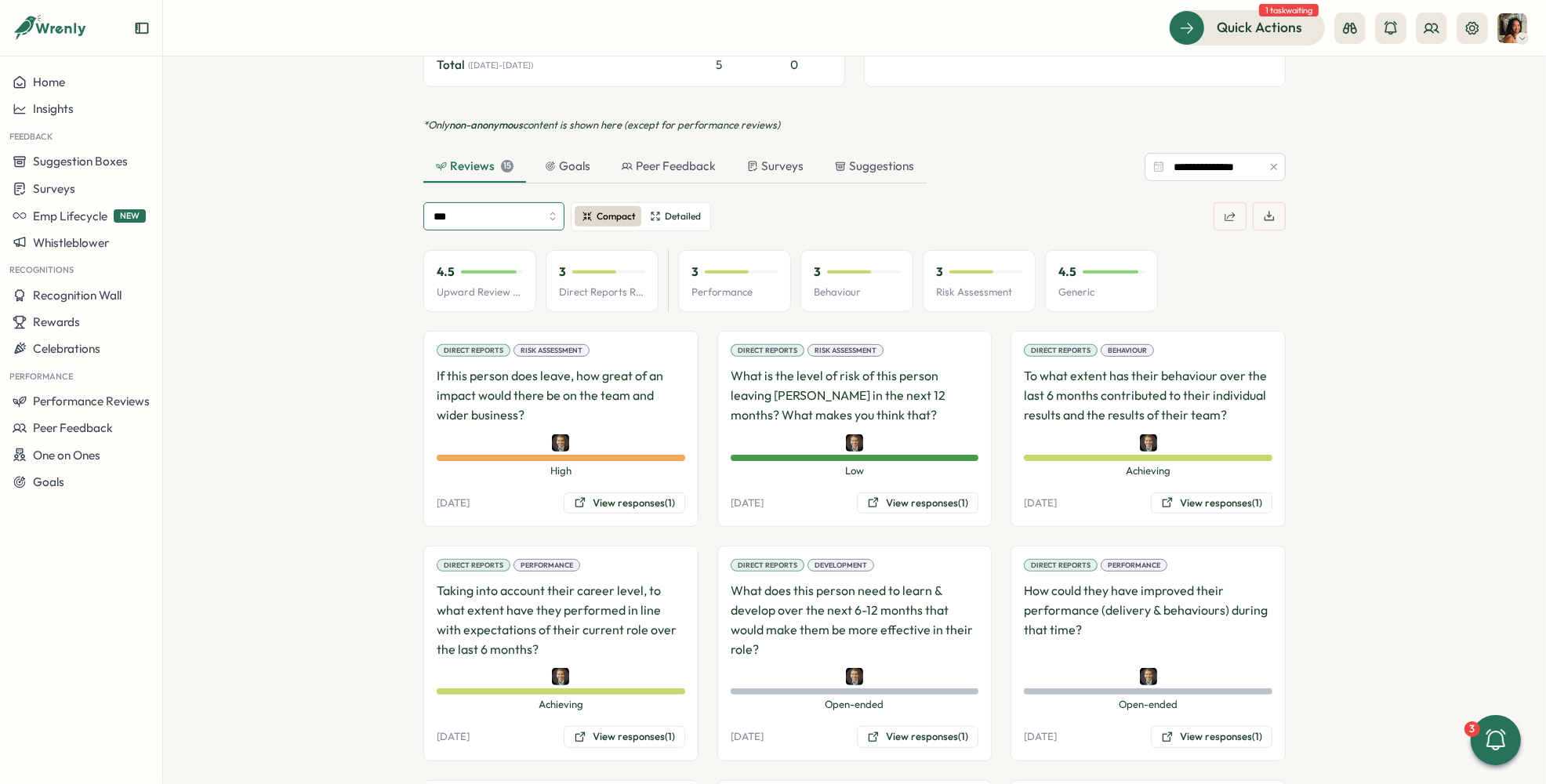
click at [499, 202] on input "***" at bounding box center [493, 217] width 141 height 28
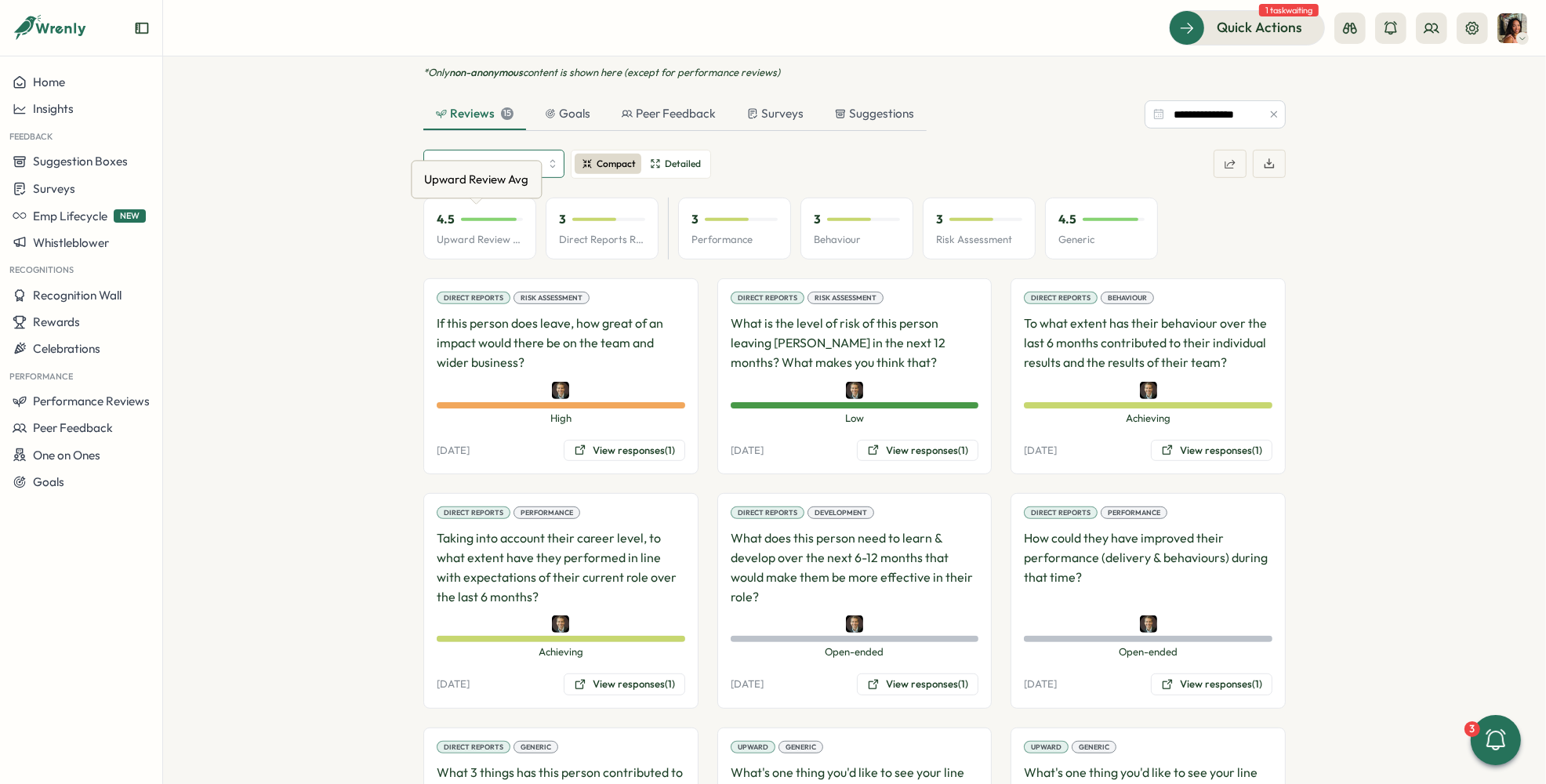
scroll to position [842, 0]
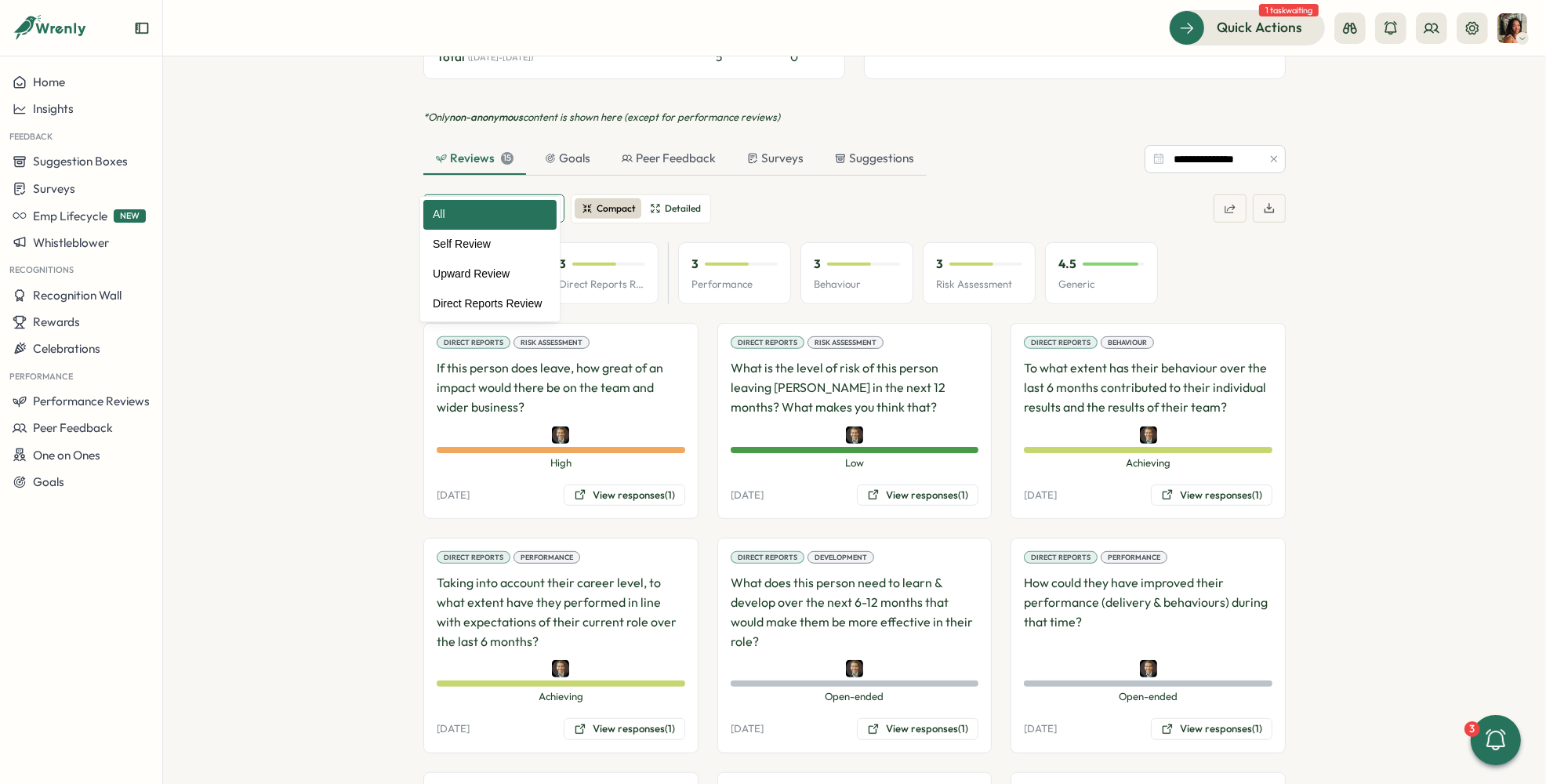
click at [533, 194] on input "***" at bounding box center [493, 209] width 141 height 28
type input "**********"
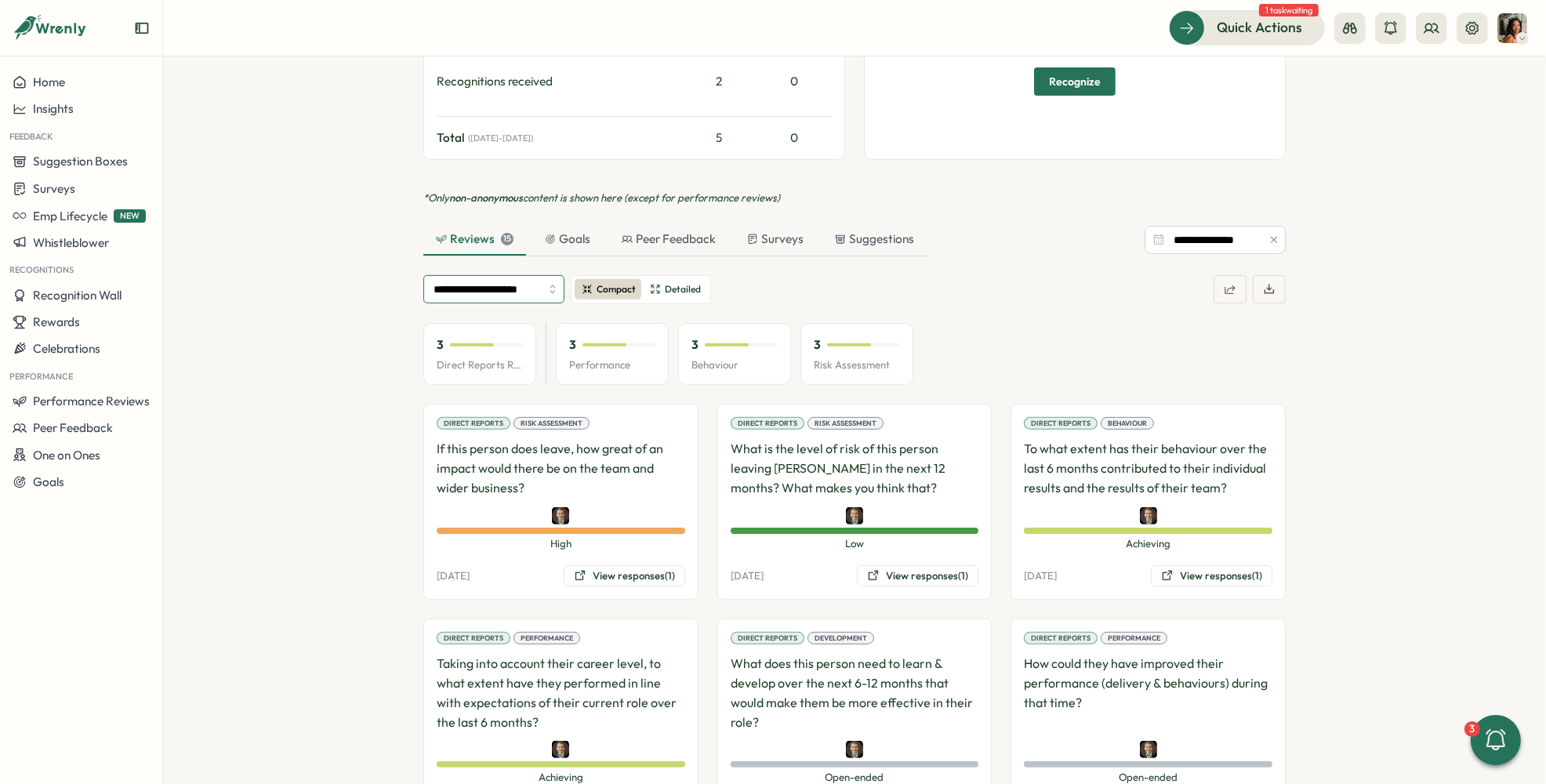
scroll to position [763, 0]
click at [1227, 281] on icon "button" at bounding box center [1230, 288] width 13 height 13
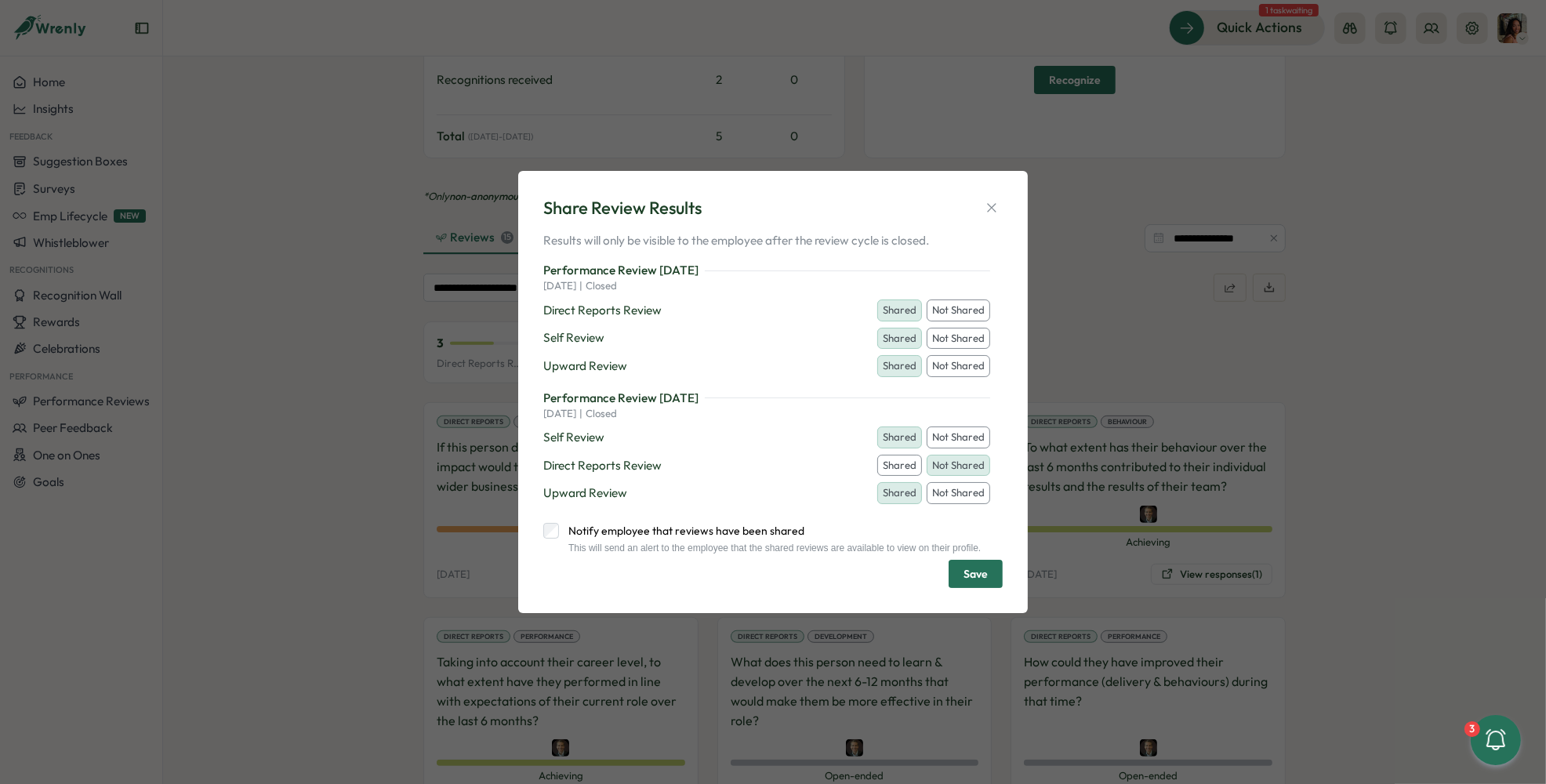
click at [949, 300] on button "Not Shared" at bounding box center [958, 311] width 63 height 22
click at [980, 571] on span "Save" at bounding box center [976, 574] width 25 height 27
